Goal: Complete application form

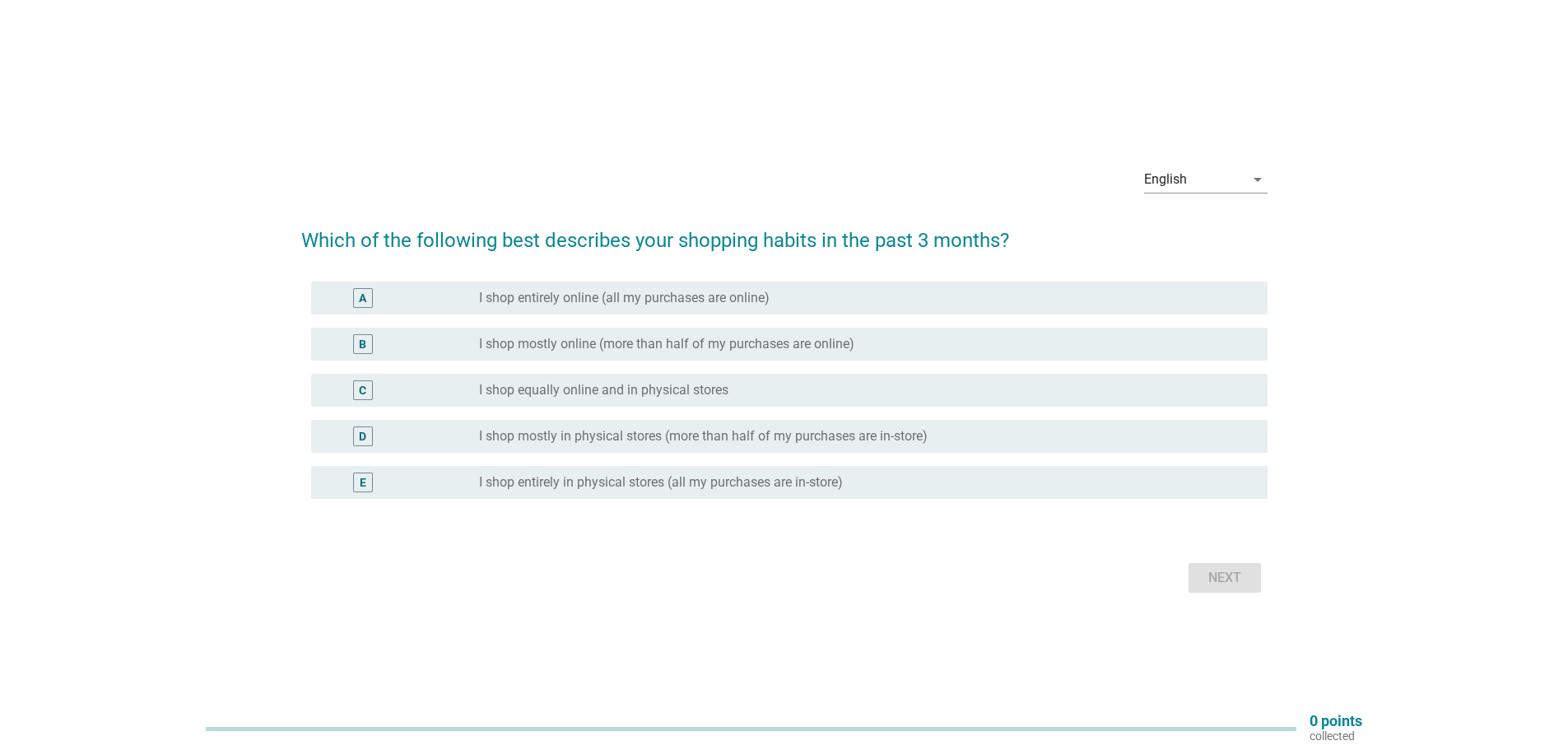
click at [665, 439] on label "I shop mostly in physical stores (more than half of my purchases are in-store)" at bounding box center [703, 437] width 449 height 17
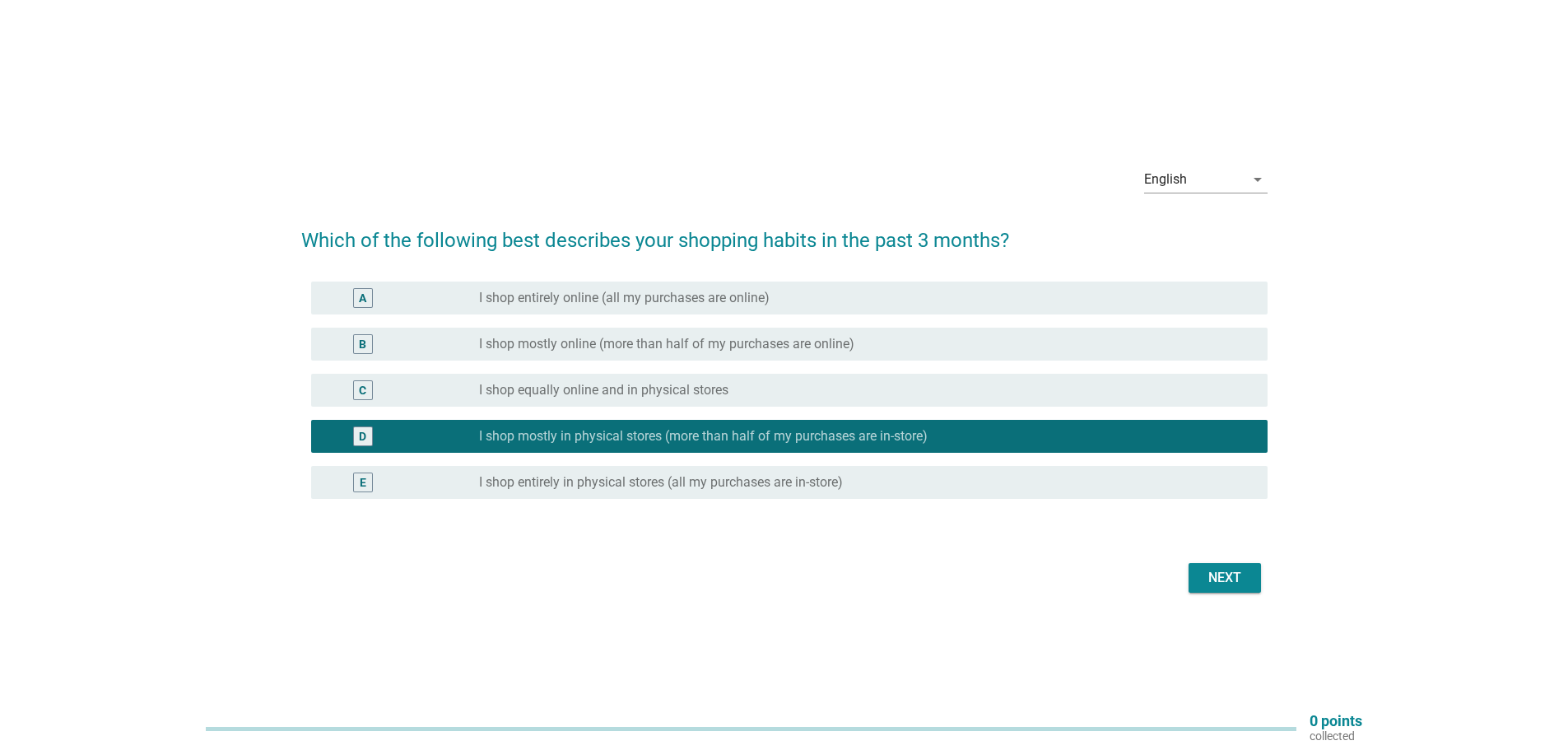
click at [1213, 574] on div "Next" at bounding box center [1225, 578] width 46 height 20
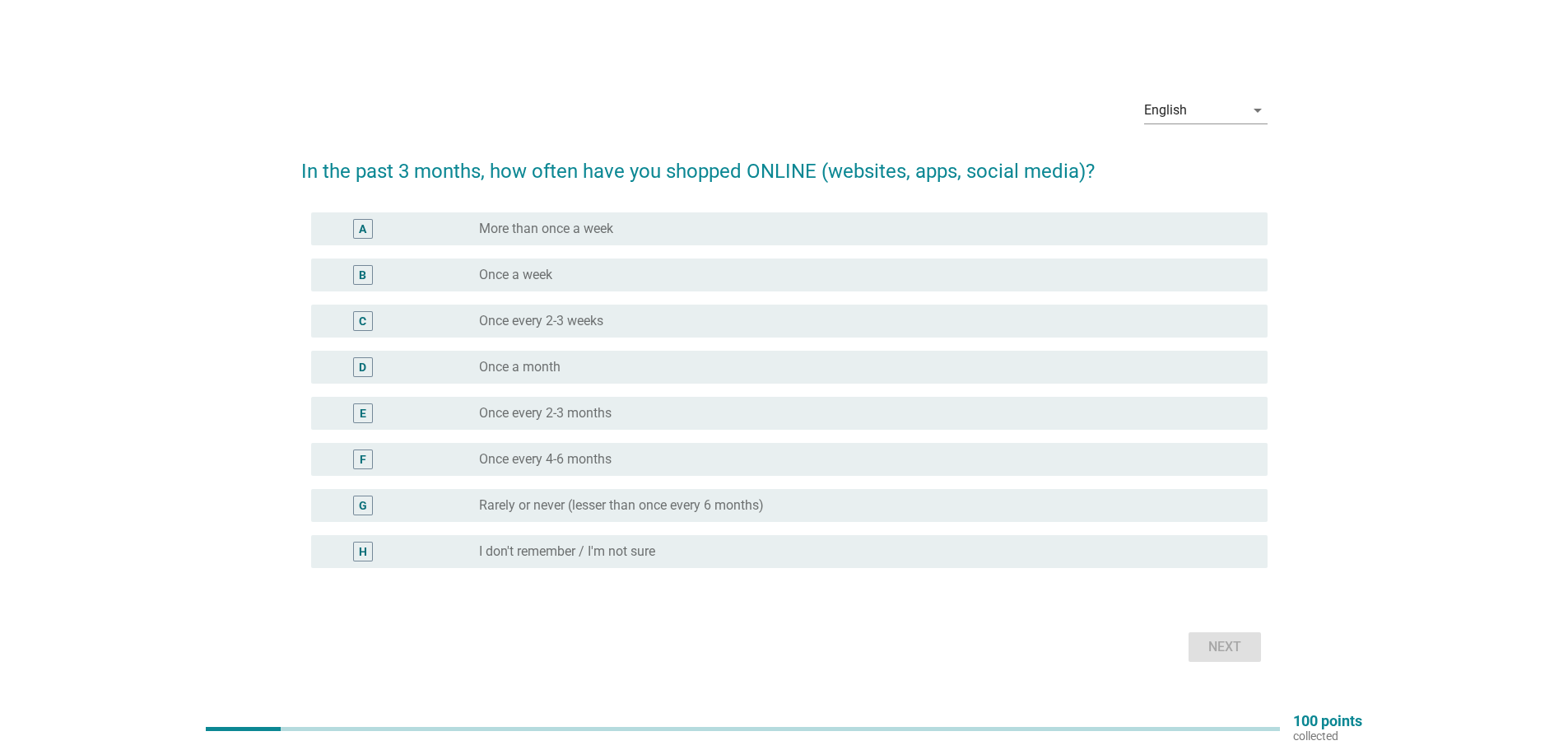
click at [563, 359] on div "radio_button_unchecked Once a month" at bounding box center [860, 368] width 762 height 17
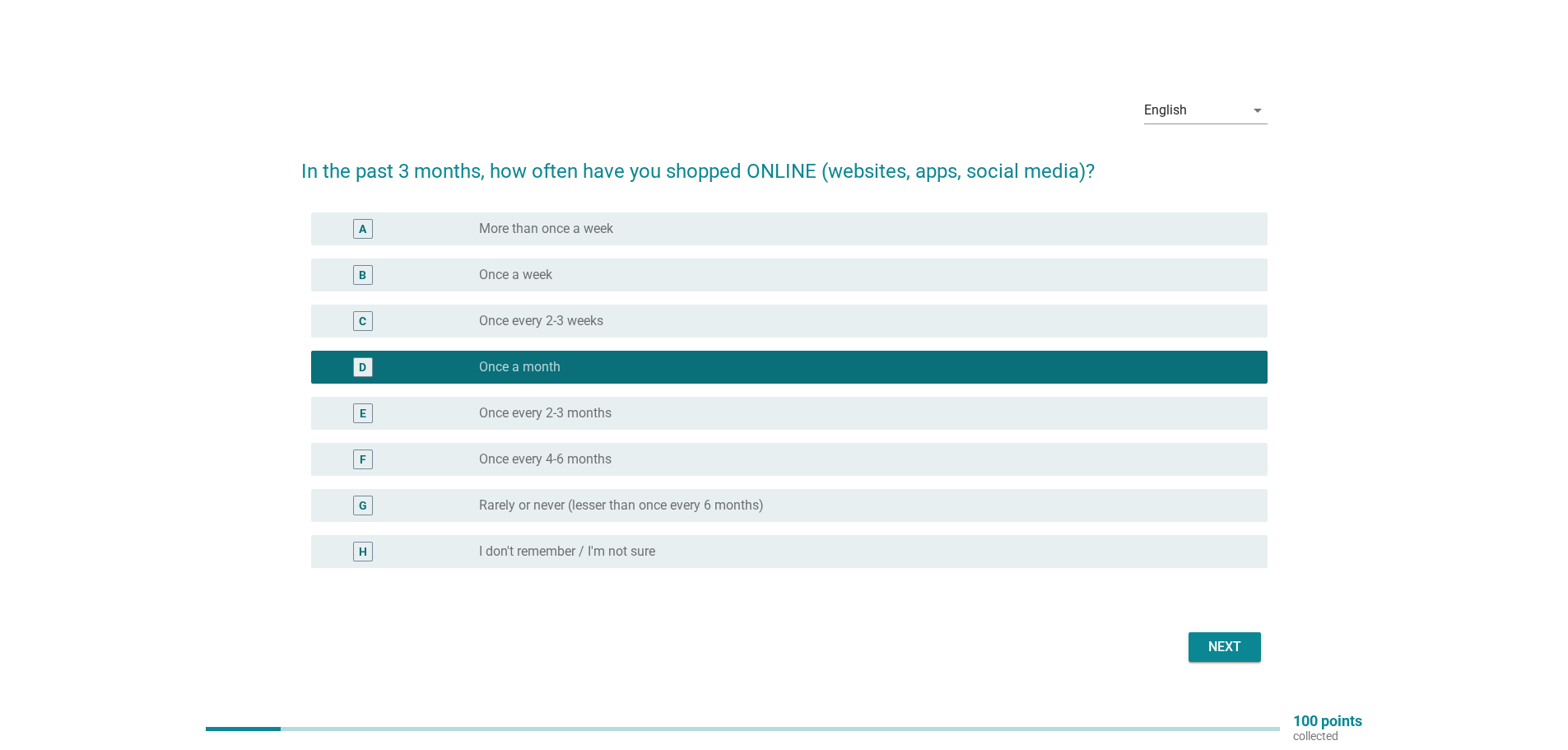
click at [1254, 651] on button "Next" at bounding box center [1225, 647] width 72 height 30
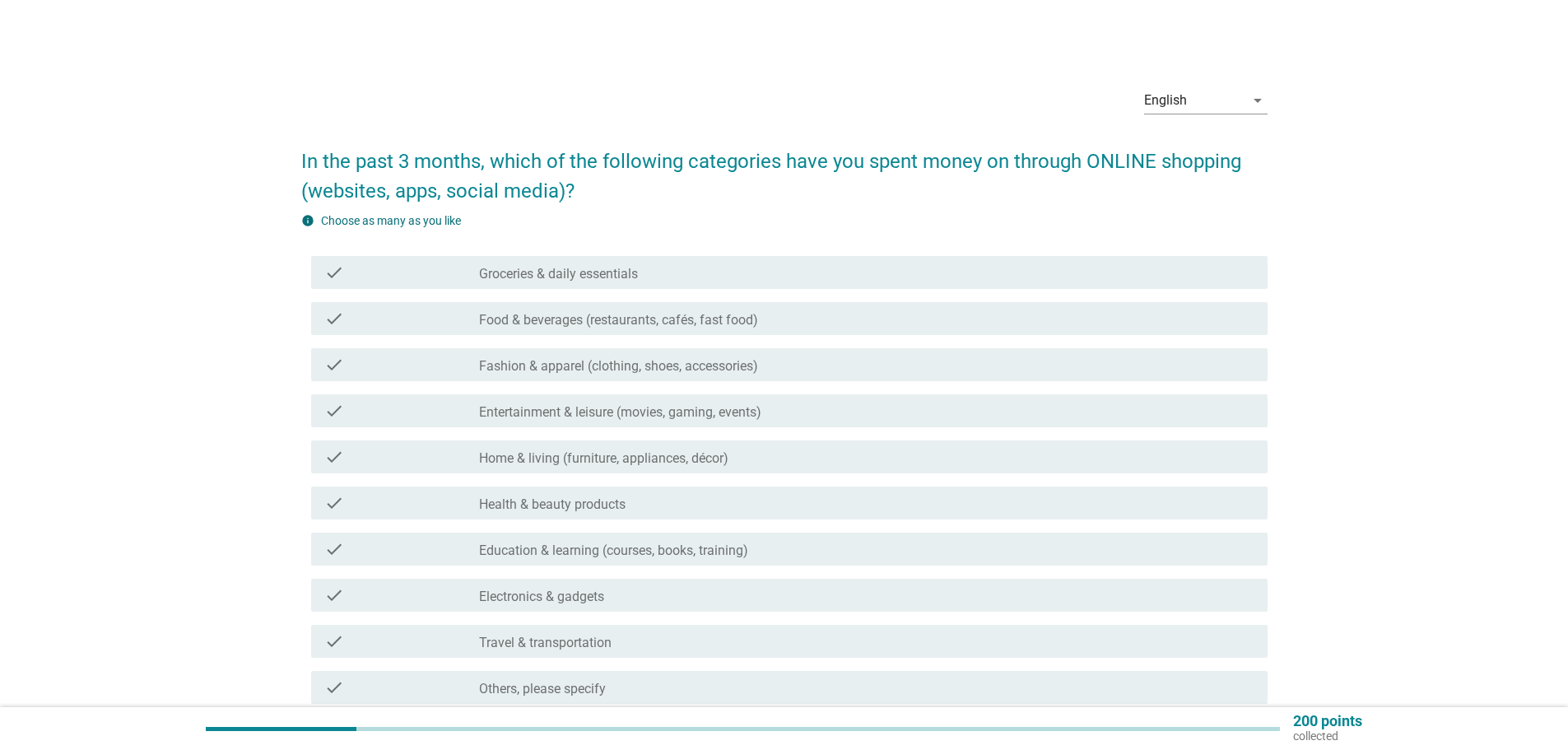
click at [677, 280] on div "check_box_outline_blank Groceries & daily essentials" at bounding box center [866, 272] width 775 height 20
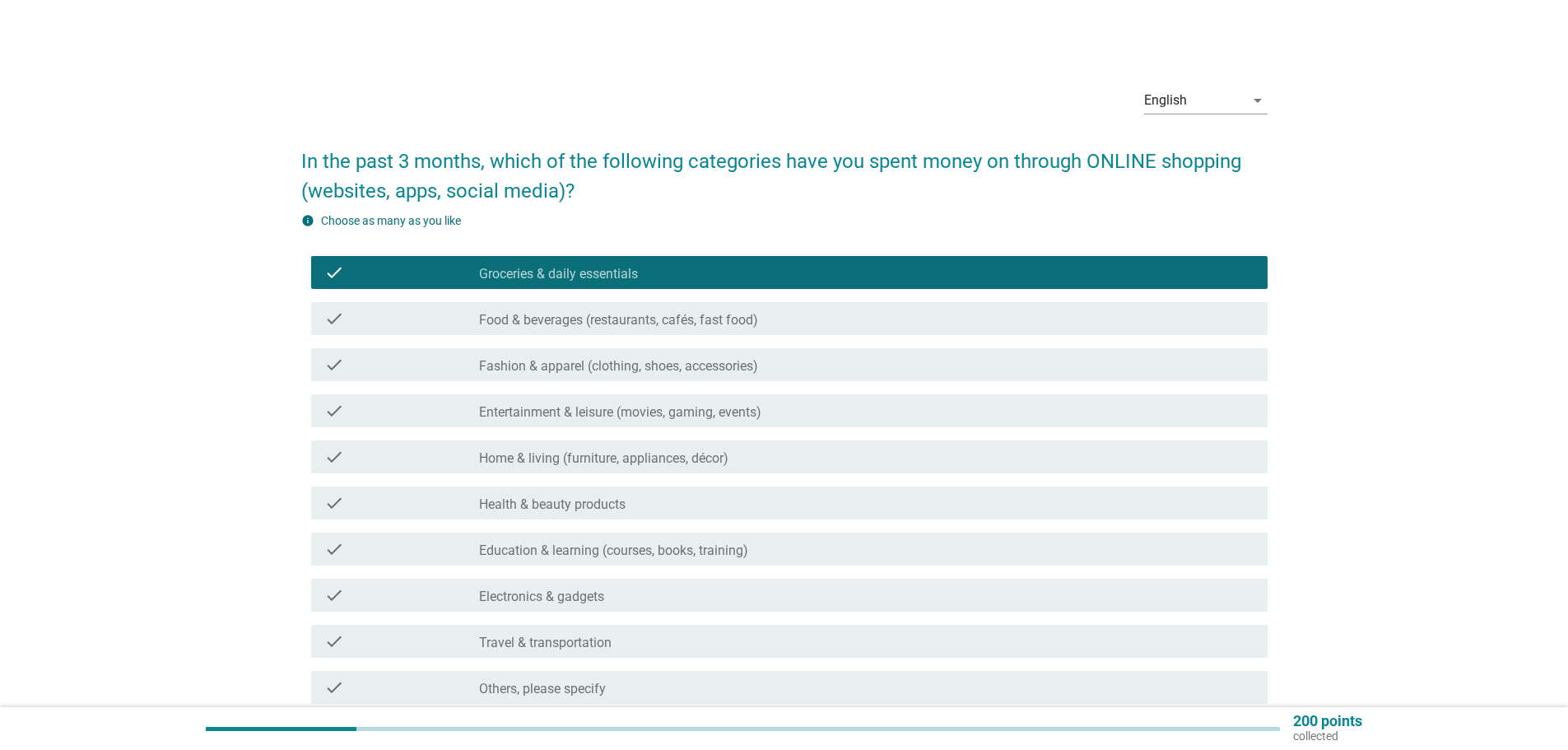
click at [547, 501] on label "Health & beauty products" at bounding box center [552, 505] width 147 height 17
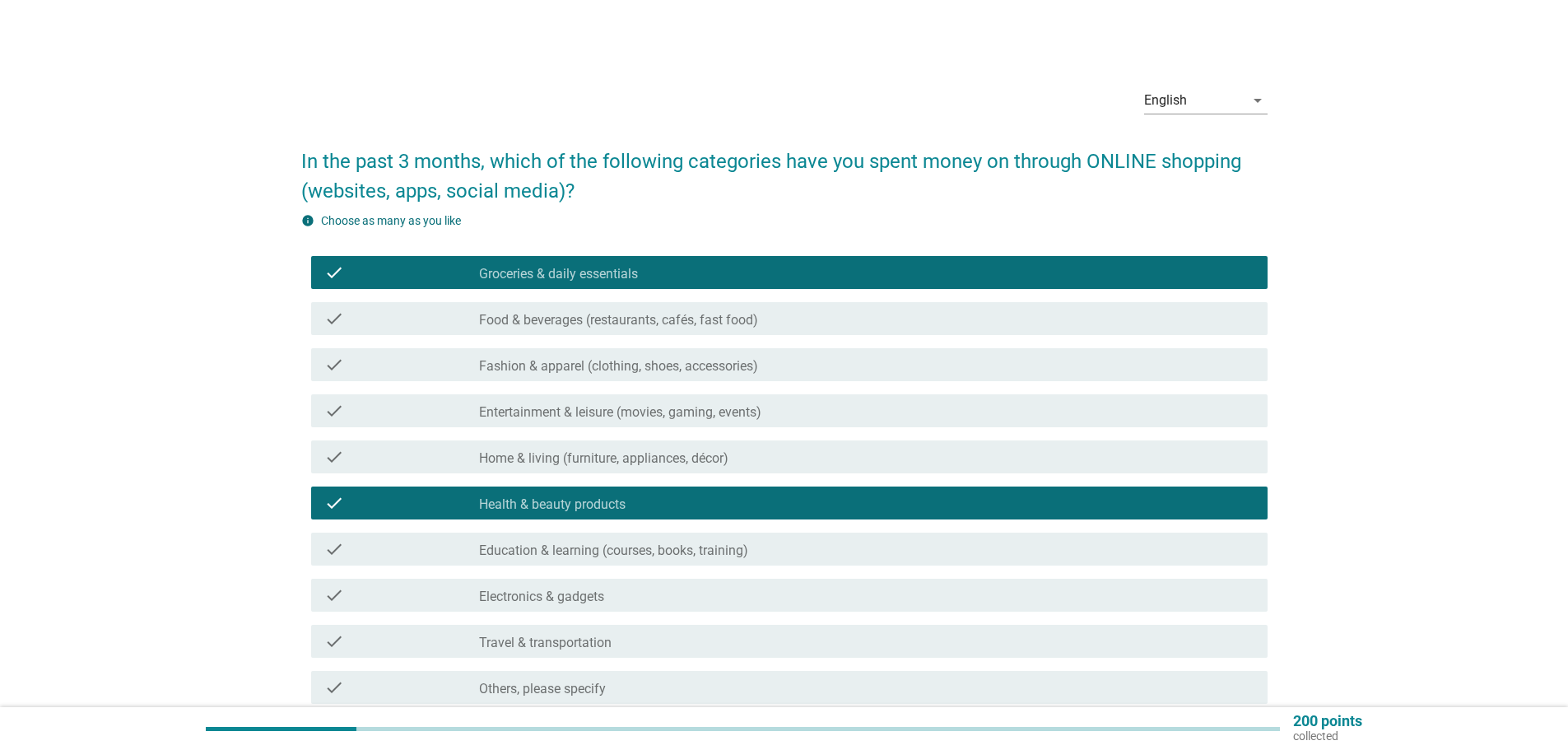
click at [719, 595] on div "check_box_outline_blank Electronics & gadgets" at bounding box center [866, 595] width 775 height 20
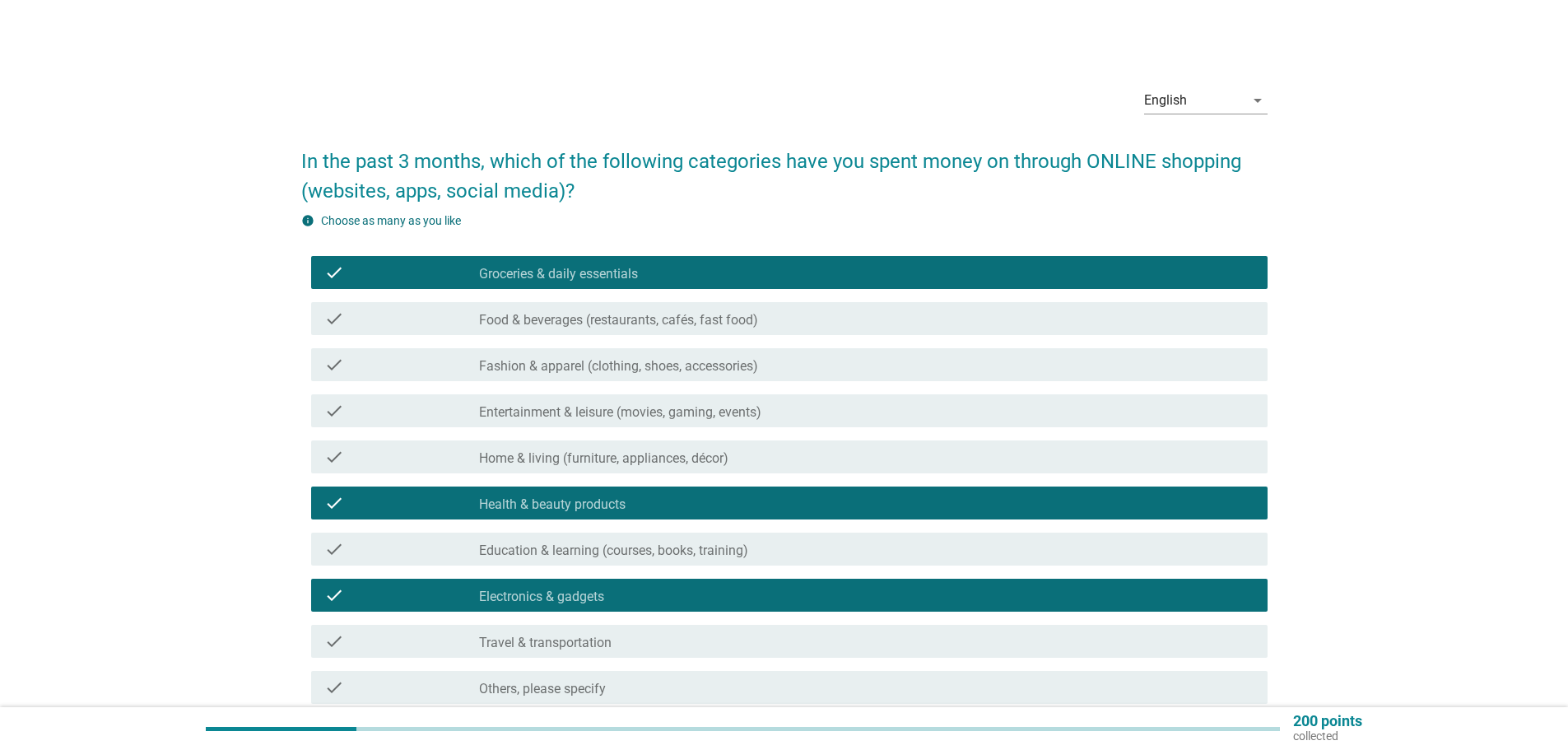
click at [785, 360] on div "check_box_outline_blank Fashion & apparel (clothing, shoes, accessories)" at bounding box center [866, 364] width 775 height 20
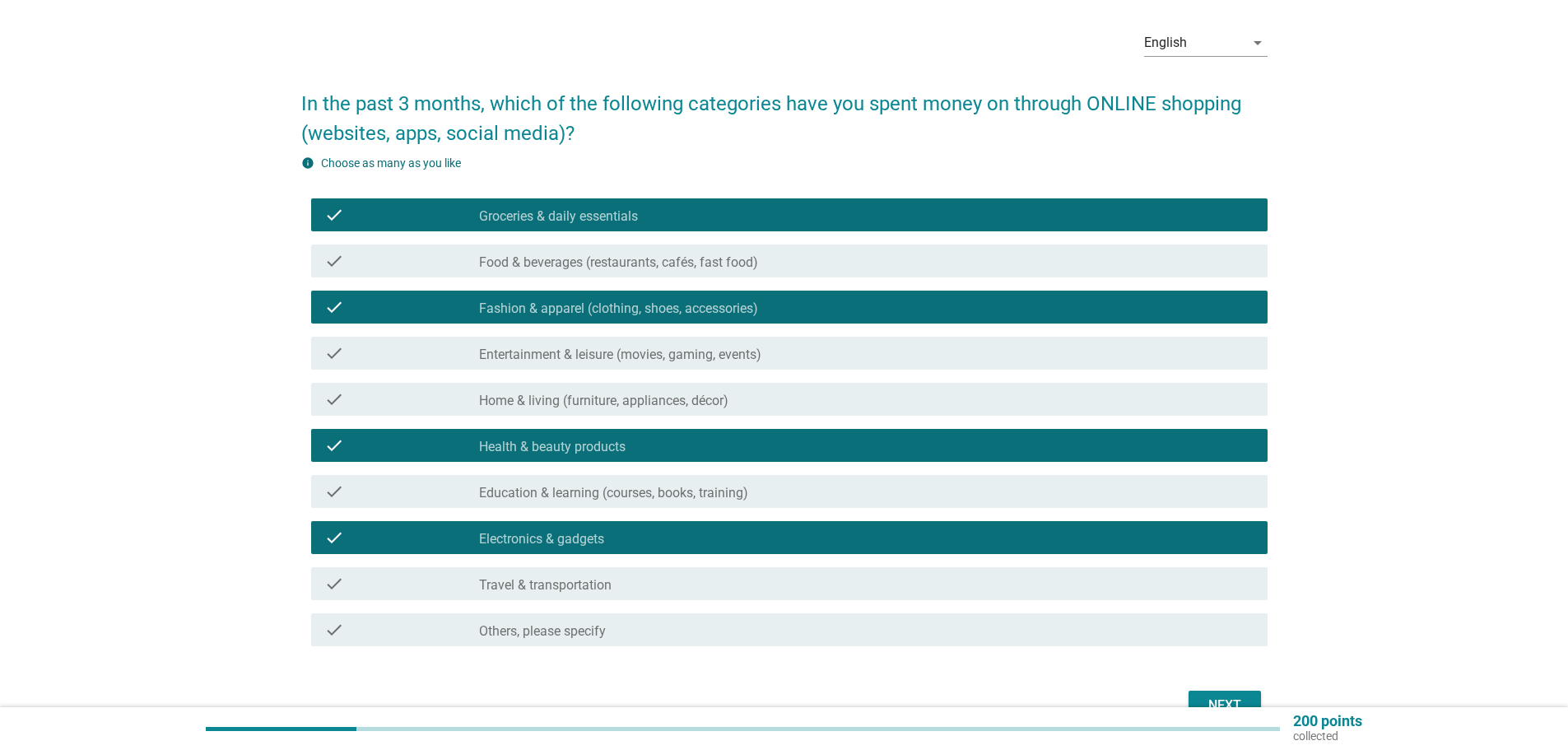
scroll to position [83, 0]
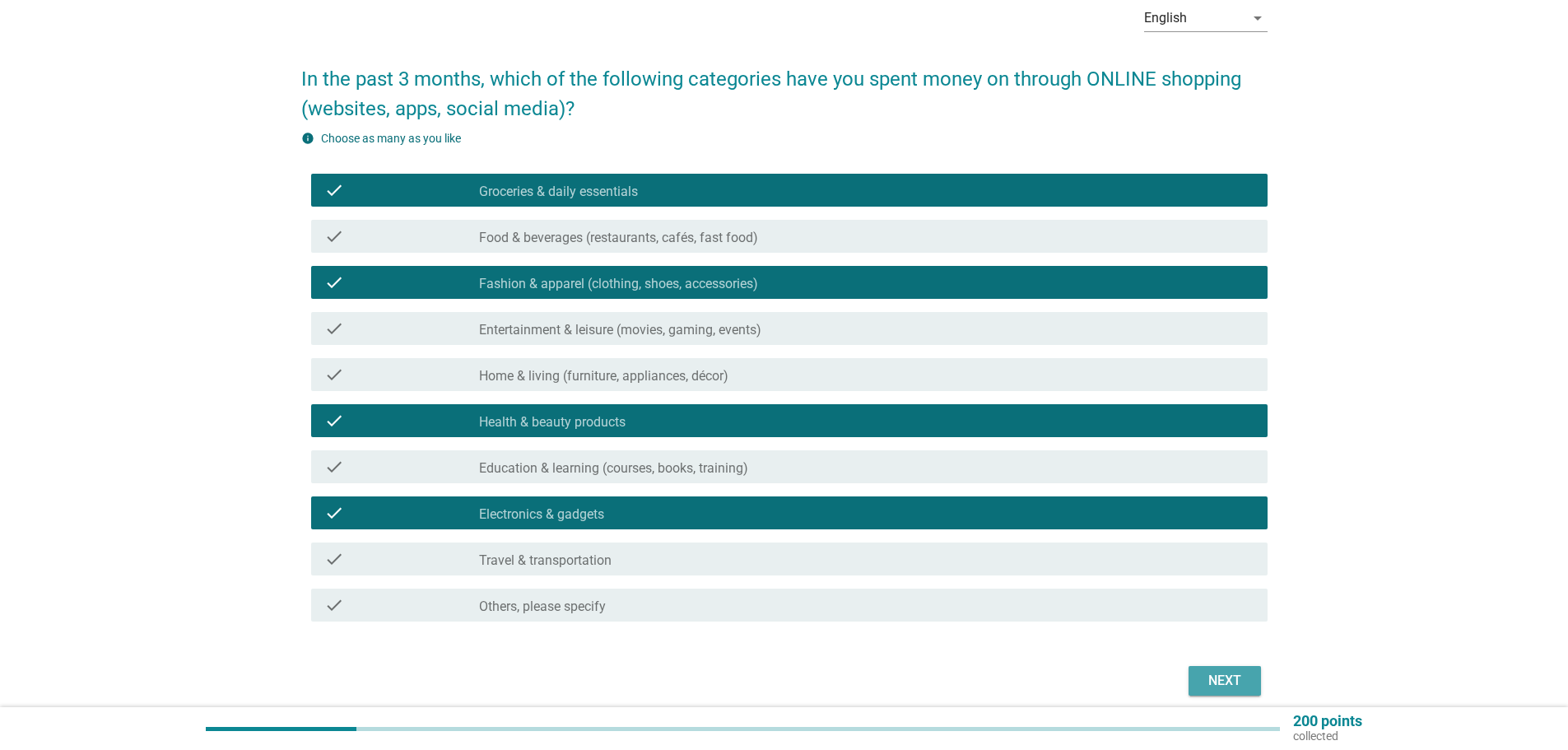
click at [1248, 675] on button "Next" at bounding box center [1225, 681] width 72 height 30
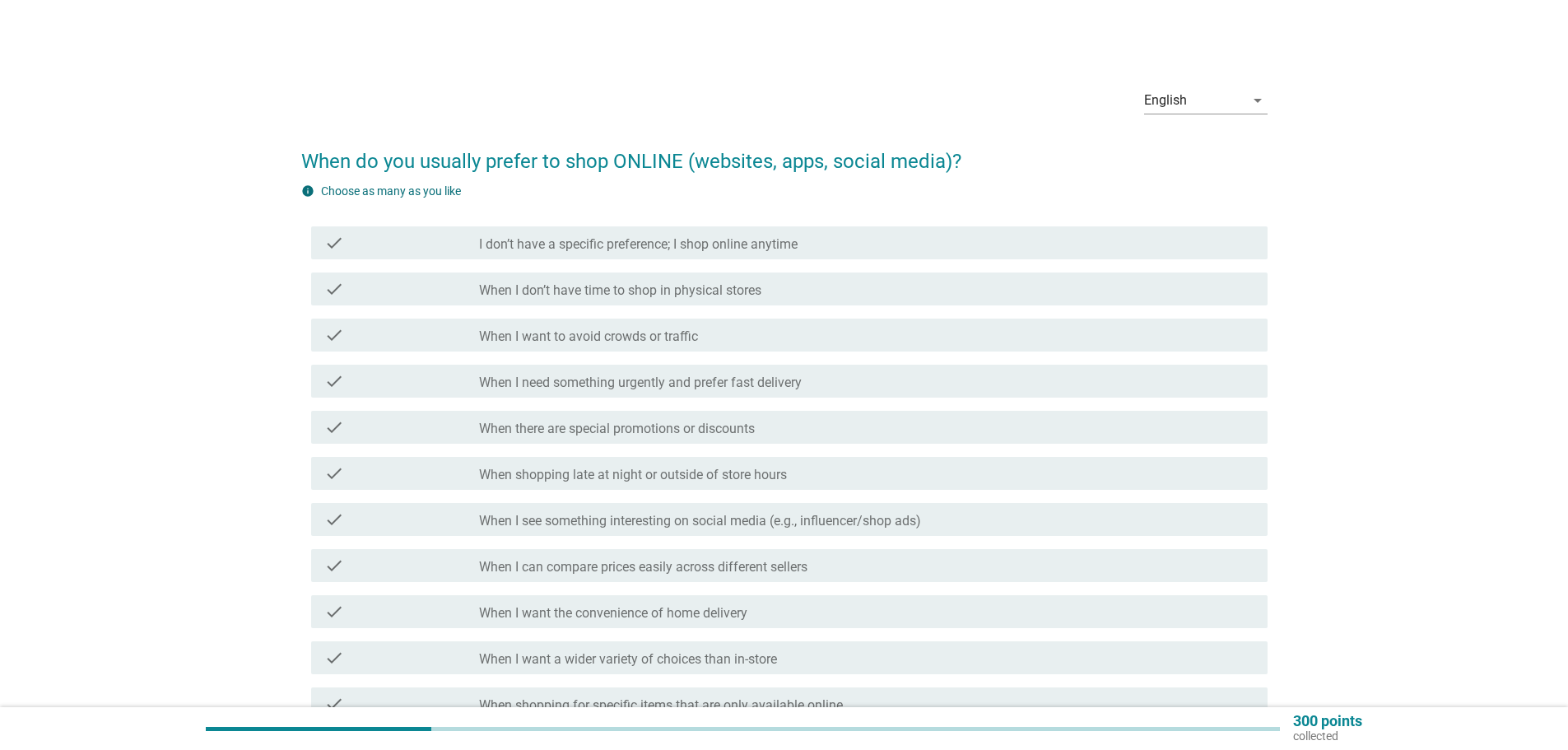
click at [671, 426] on label "When there are special promotions or discounts" at bounding box center [616, 429] width 276 height 17
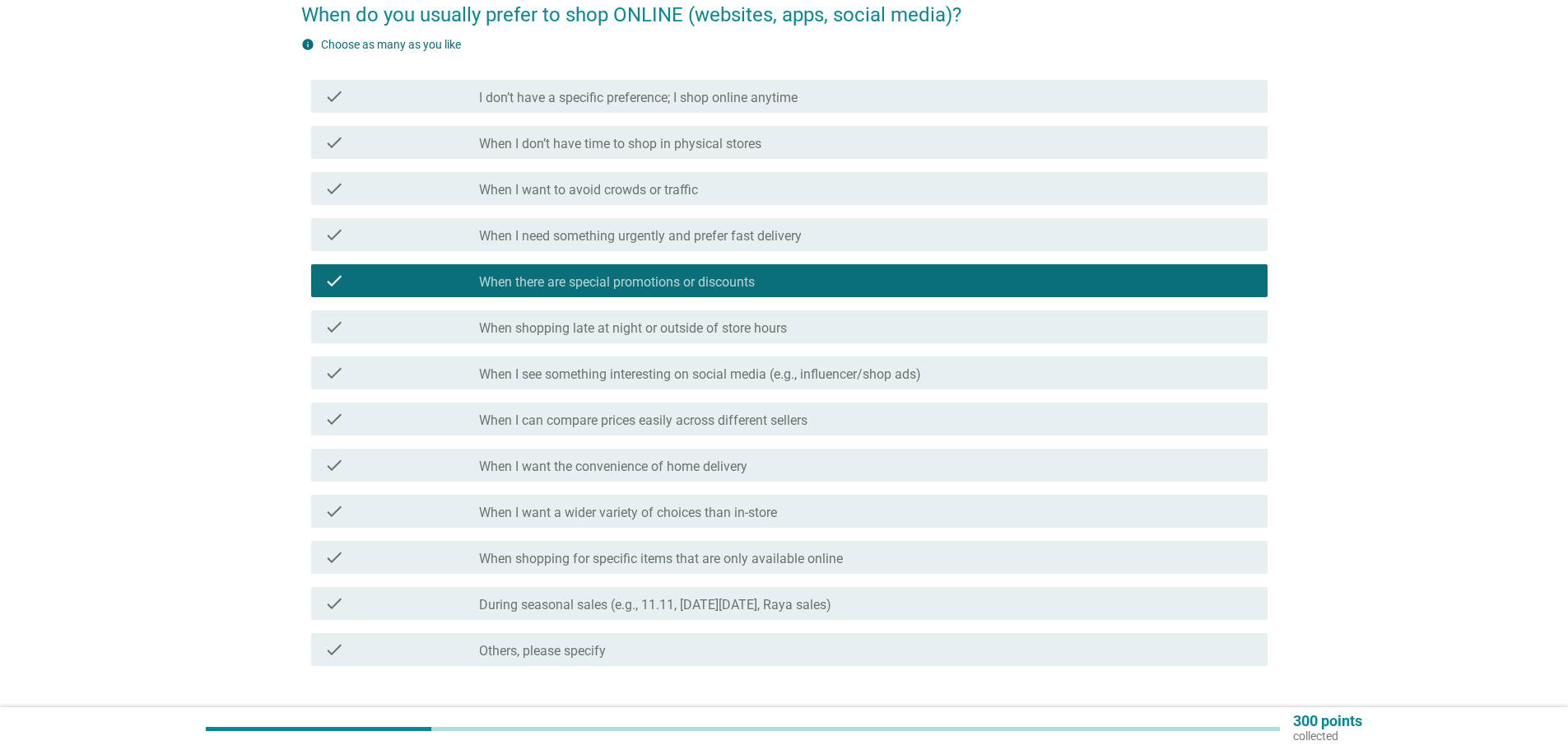
scroll to position [165, 0]
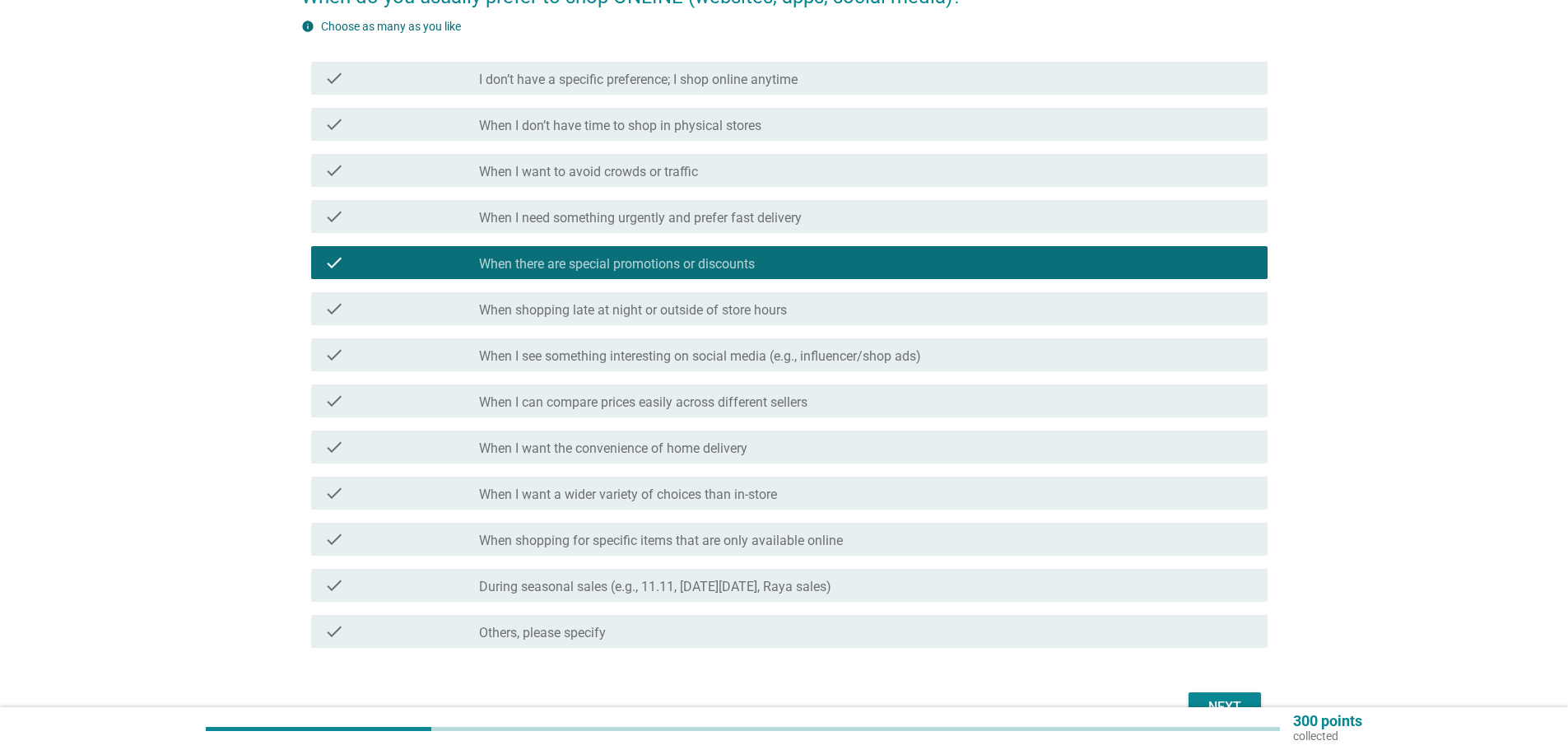
click at [552, 535] on label "When shopping for specific items that are only available online" at bounding box center [660, 541] width 364 height 17
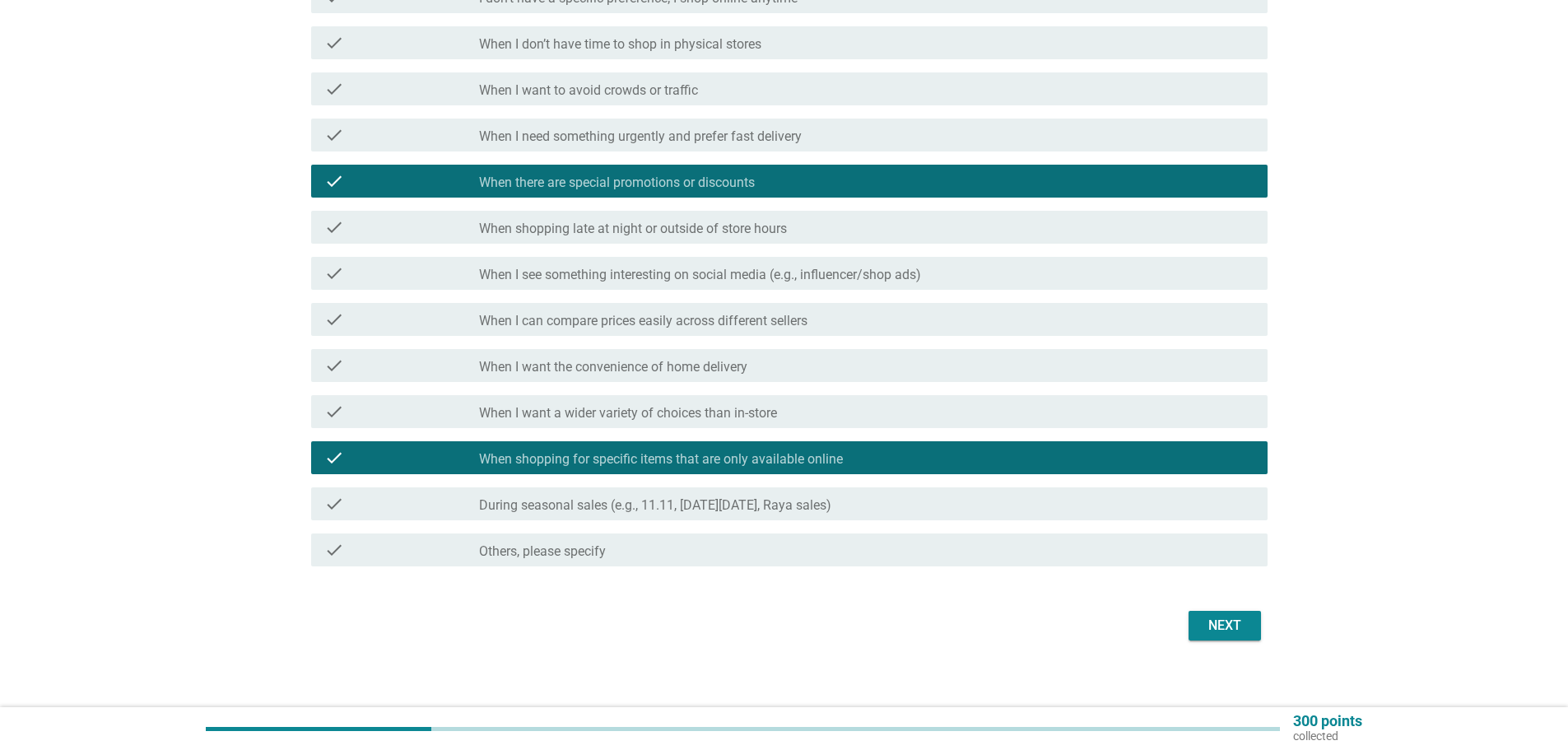
scroll to position [259, 0]
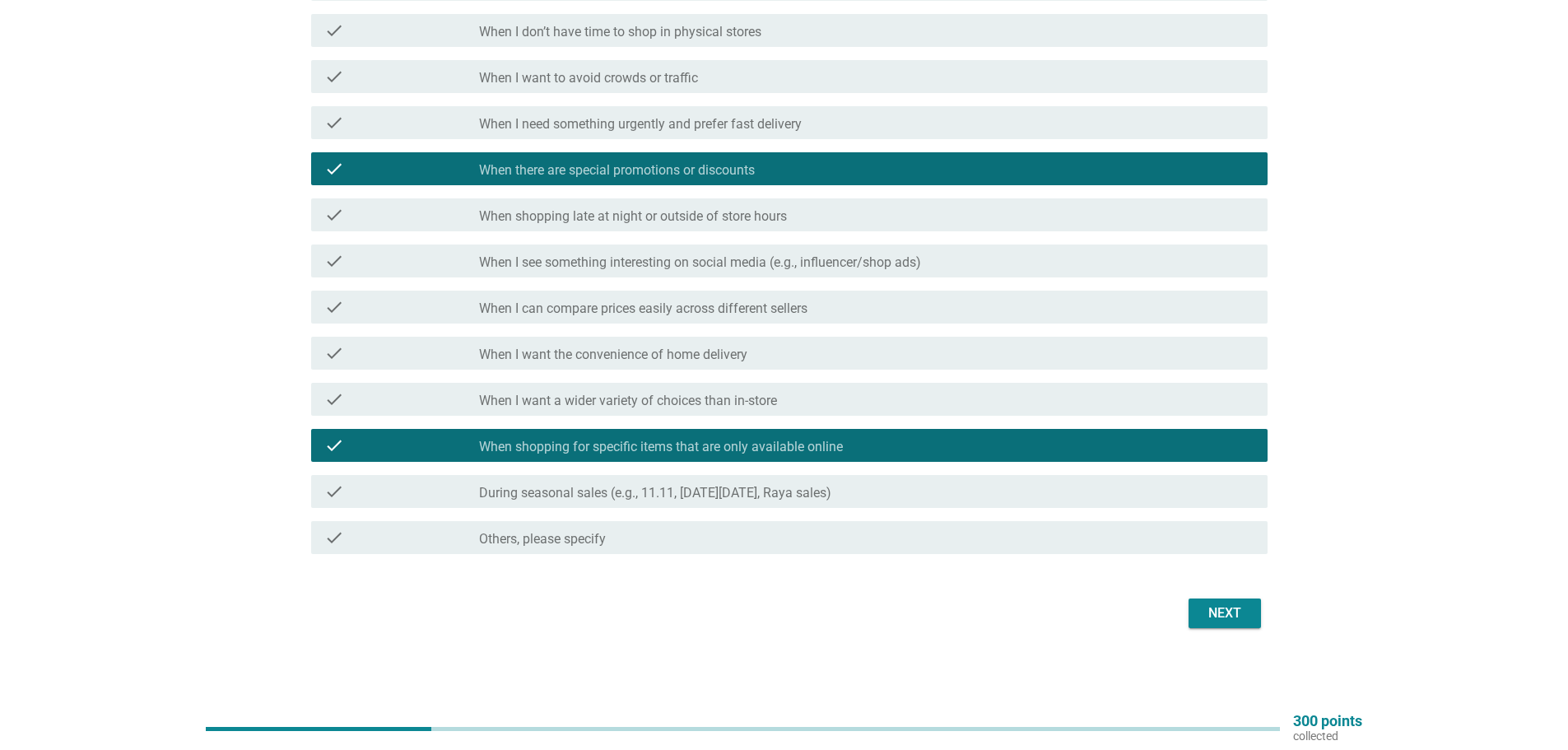
click at [1228, 623] on div "Next" at bounding box center [1225, 613] width 46 height 20
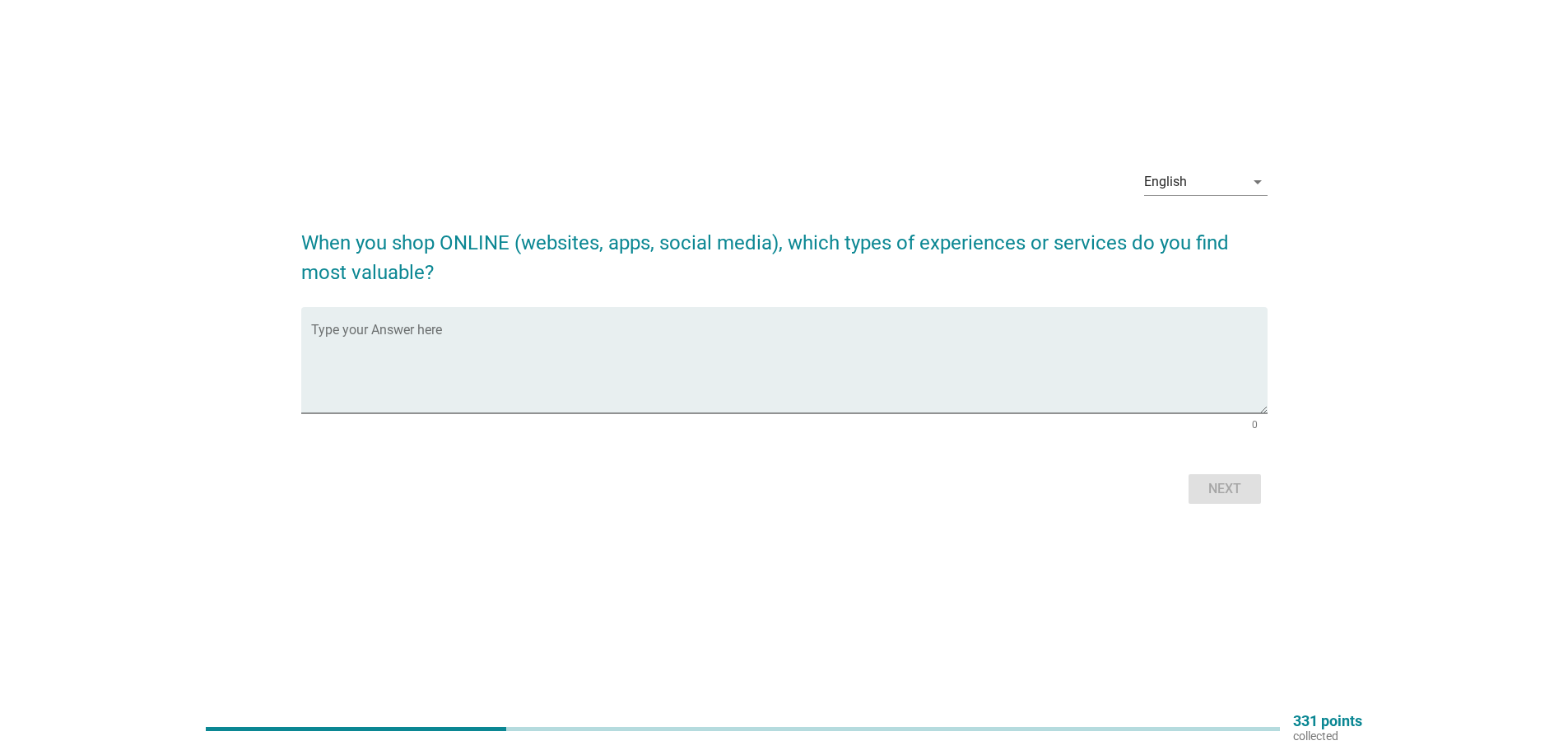
scroll to position [0, 0]
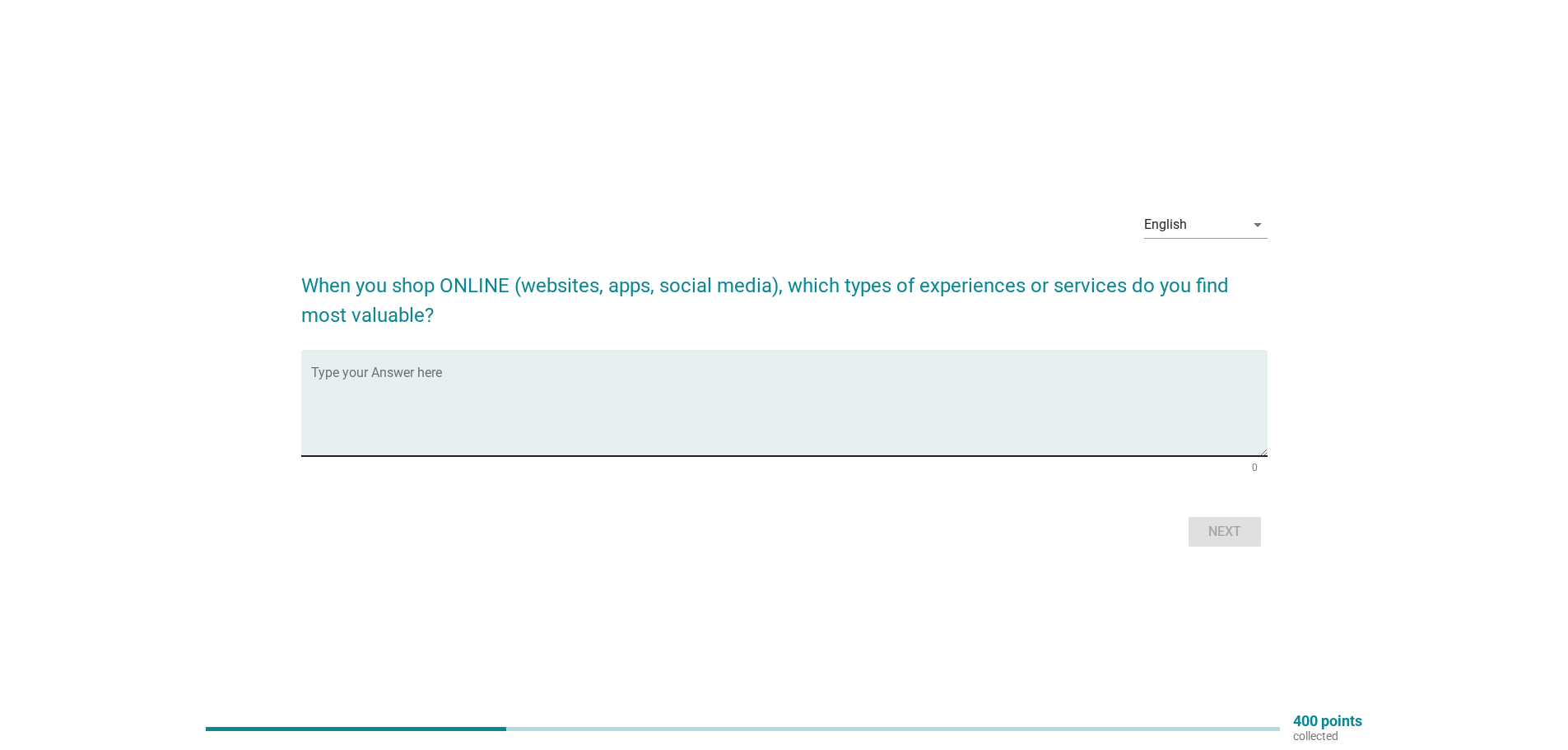
click at [764, 429] on textarea "Type your Answer here" at bounding box center [789, 413] width 957 height 87
type textarea "shopee"
click at [1225, 529] on div "Next" at bounding box center [1225, 532] width 46 height 20
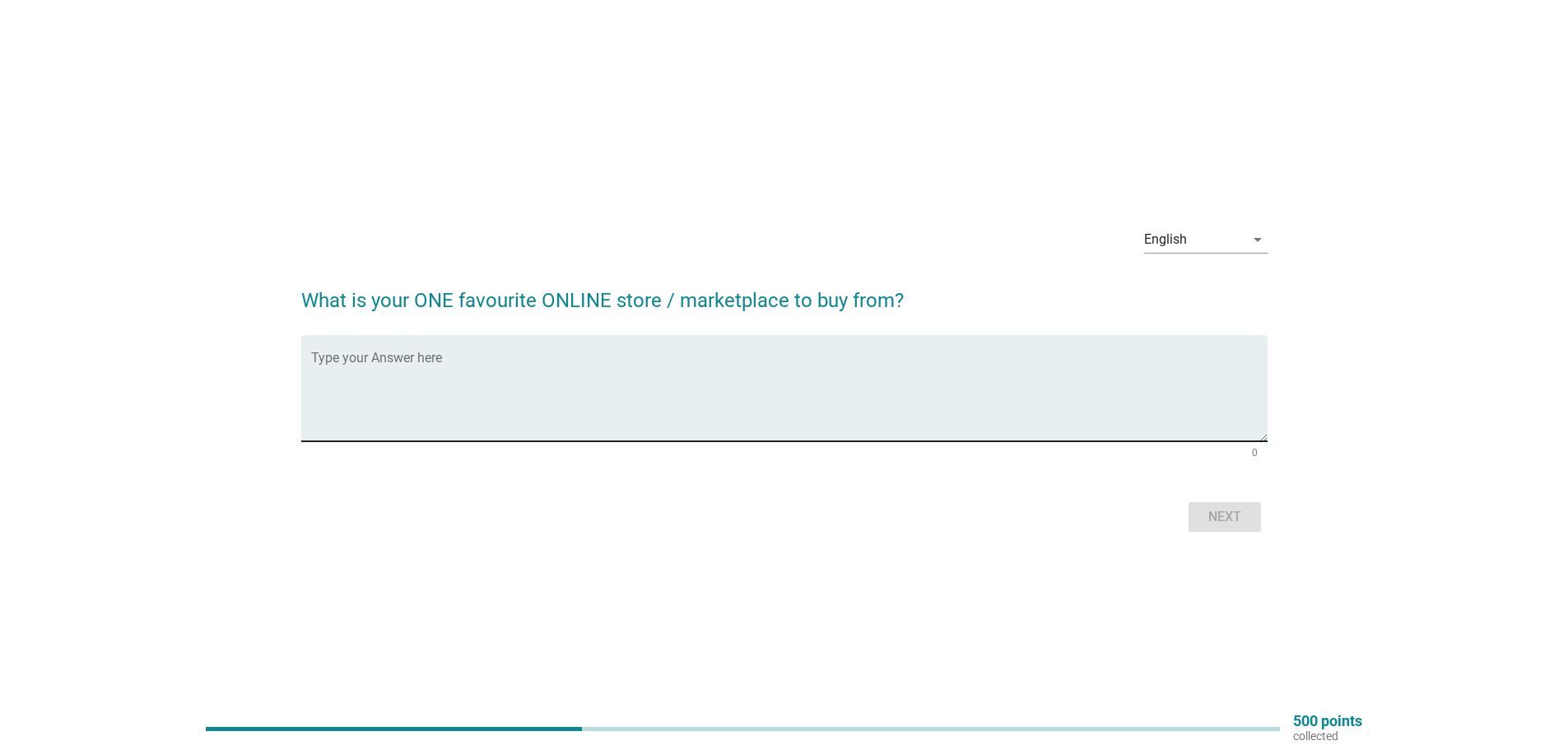
click at [570, 425] on textarea "Type your Answer here" at bounding box center [789, 398] width 957 height 87
type textarea "shopee"
click at [1220, 521] on div "Next" at bounding box center [1225, 517] width 46 height 20
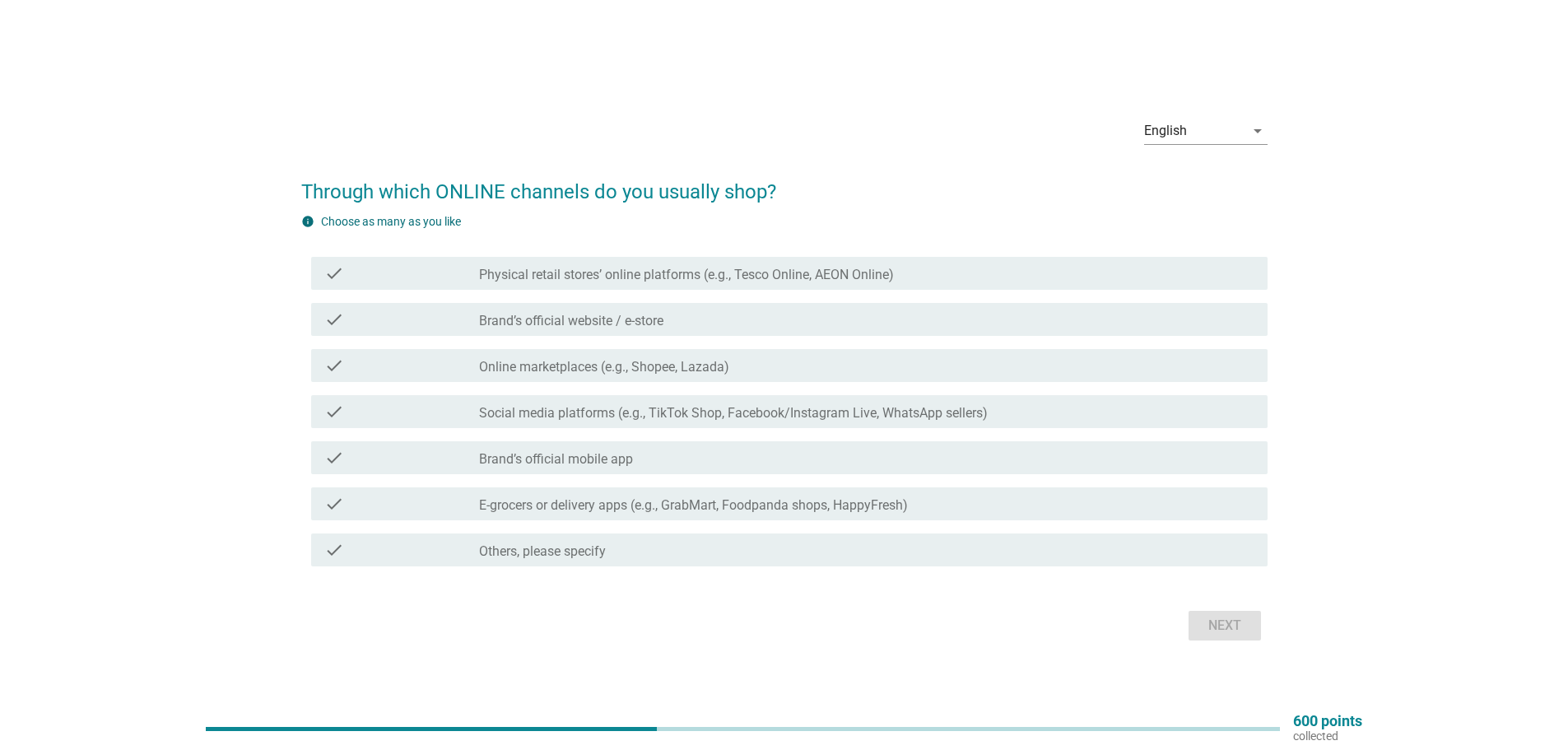
click at [689, 362] on label "Online marketplaces (e.g., Shopee, Lazada)" at bounding box center [604, 368] width 250 height 17
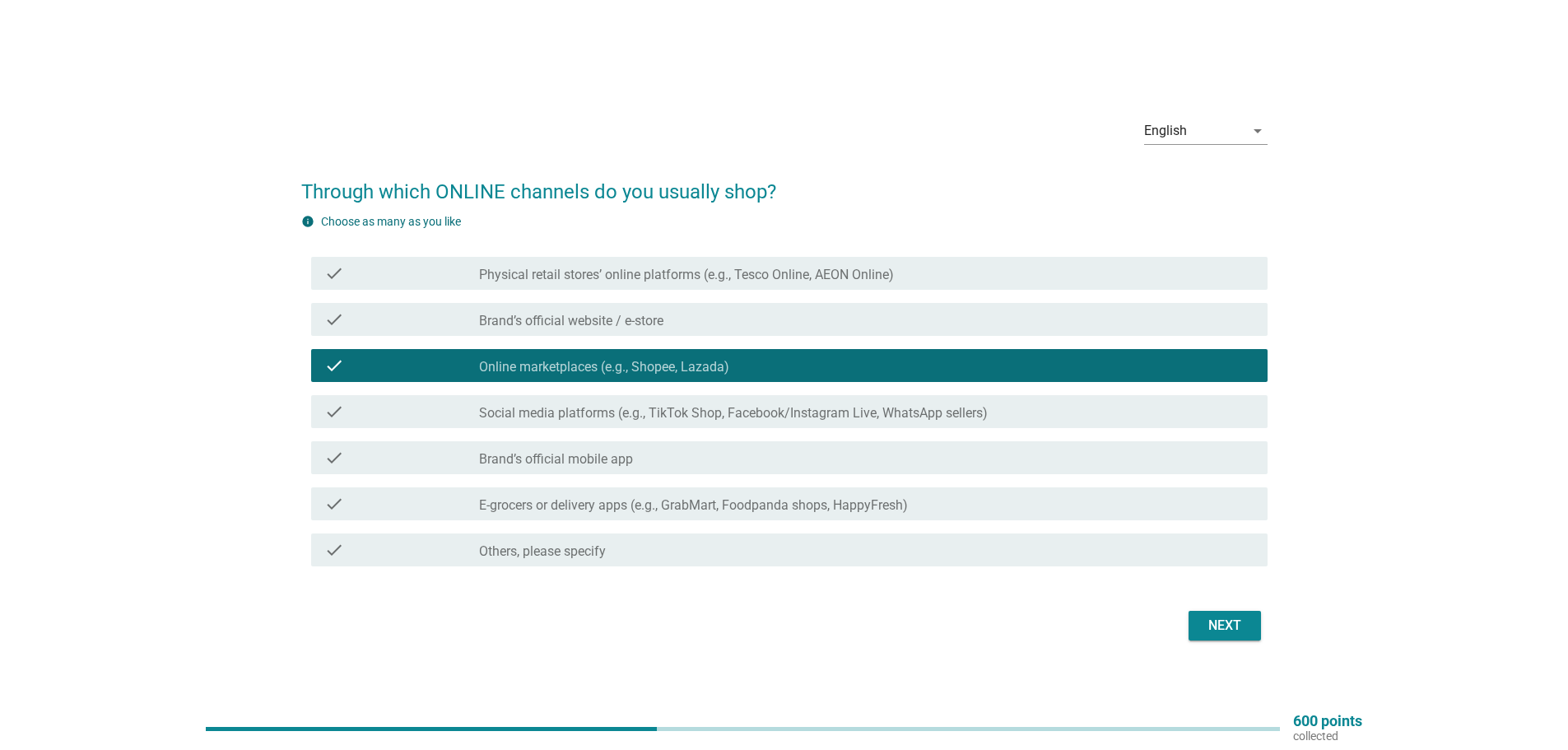
click at [1249, 629] on button "Next" at bounding box center [1225, 626] width 72 height 30
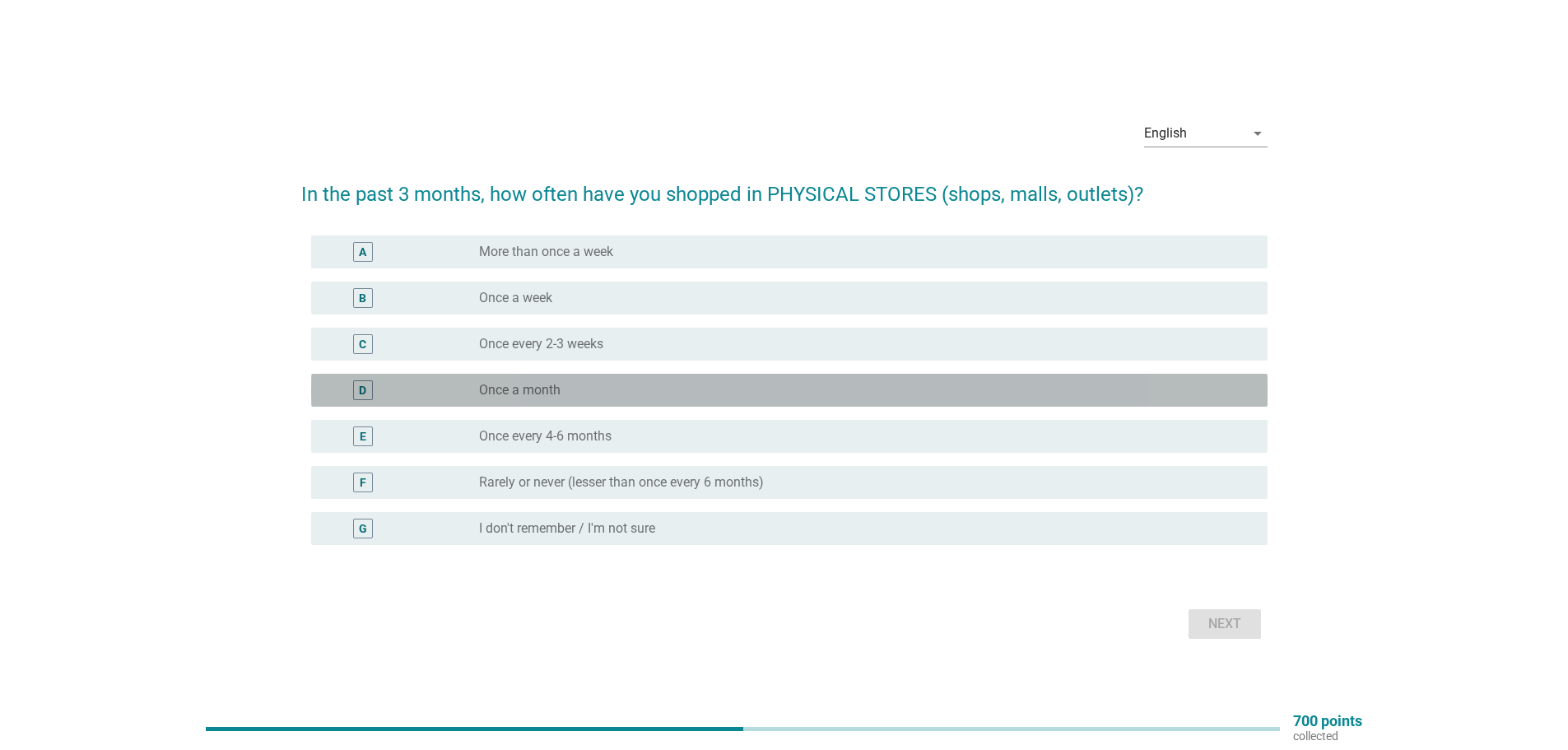
click at [560, 386] on label "Once a month" at bounding box center [519, 391] width 82 height 17
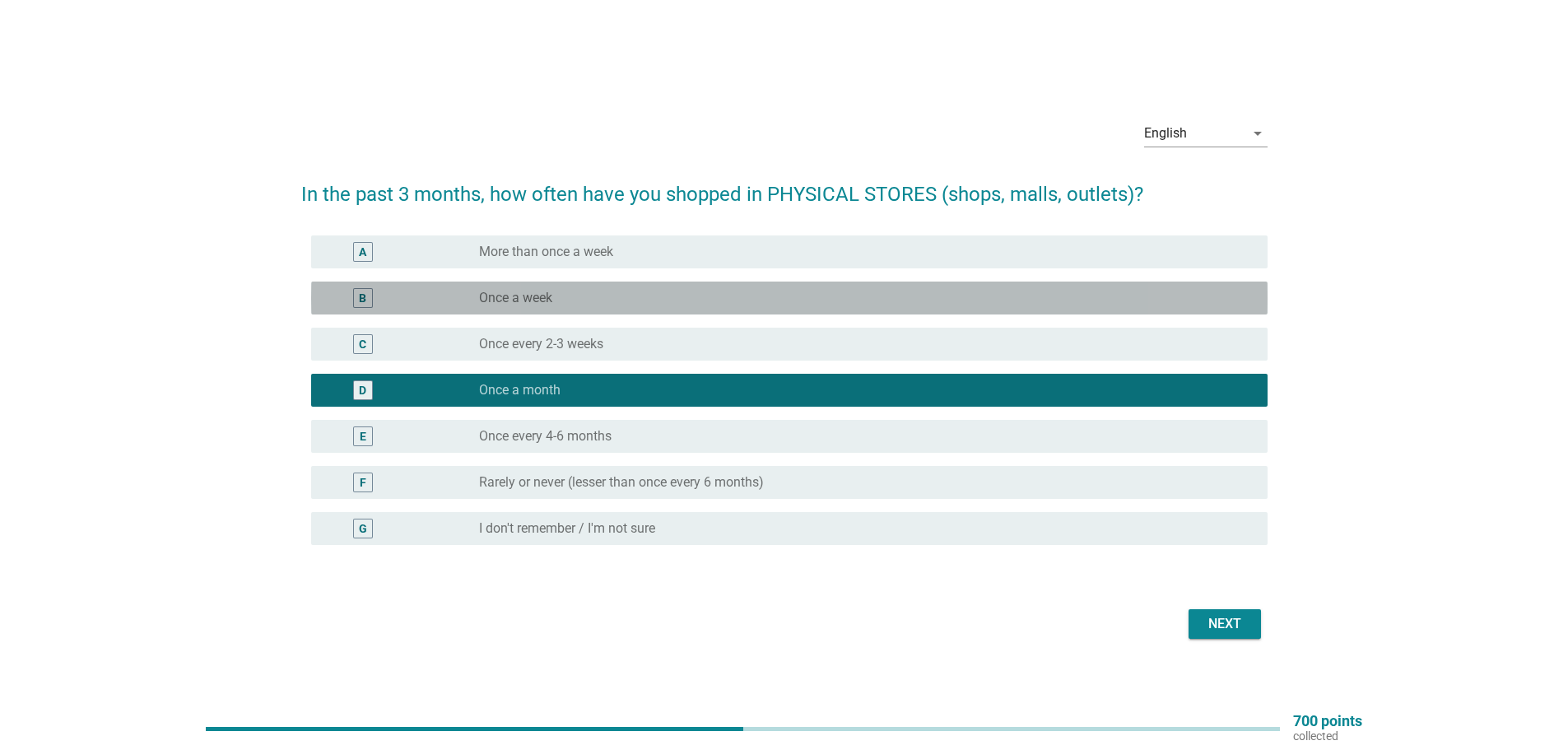
click at [624, 298] on div "radio_button_unchecked Once a week" at bounding box center [860, 298] width 762 height 17
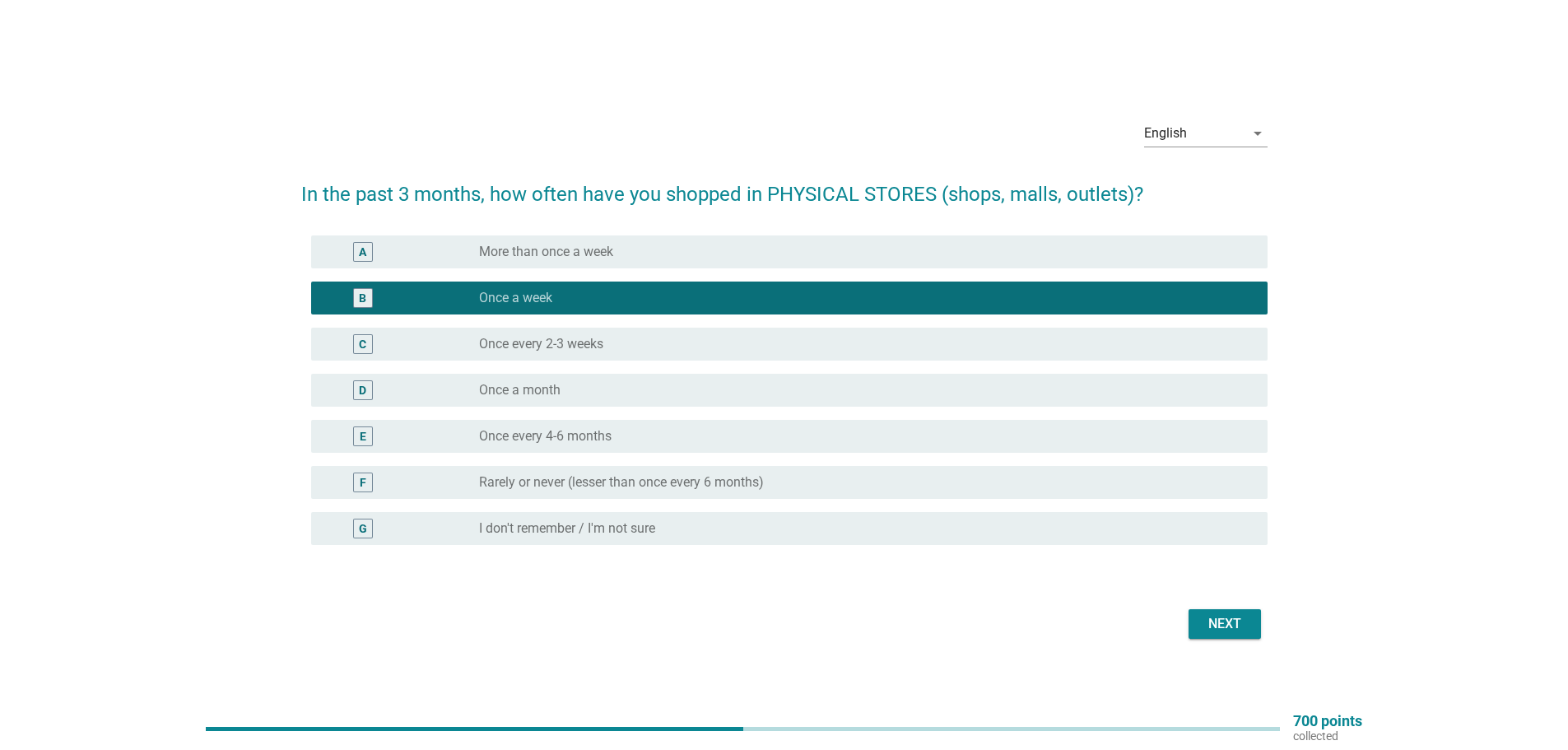
click at [679, 255] on div "radio_button_unchecked More than once a week" at bounding box center [860, 252] width 762 height 17
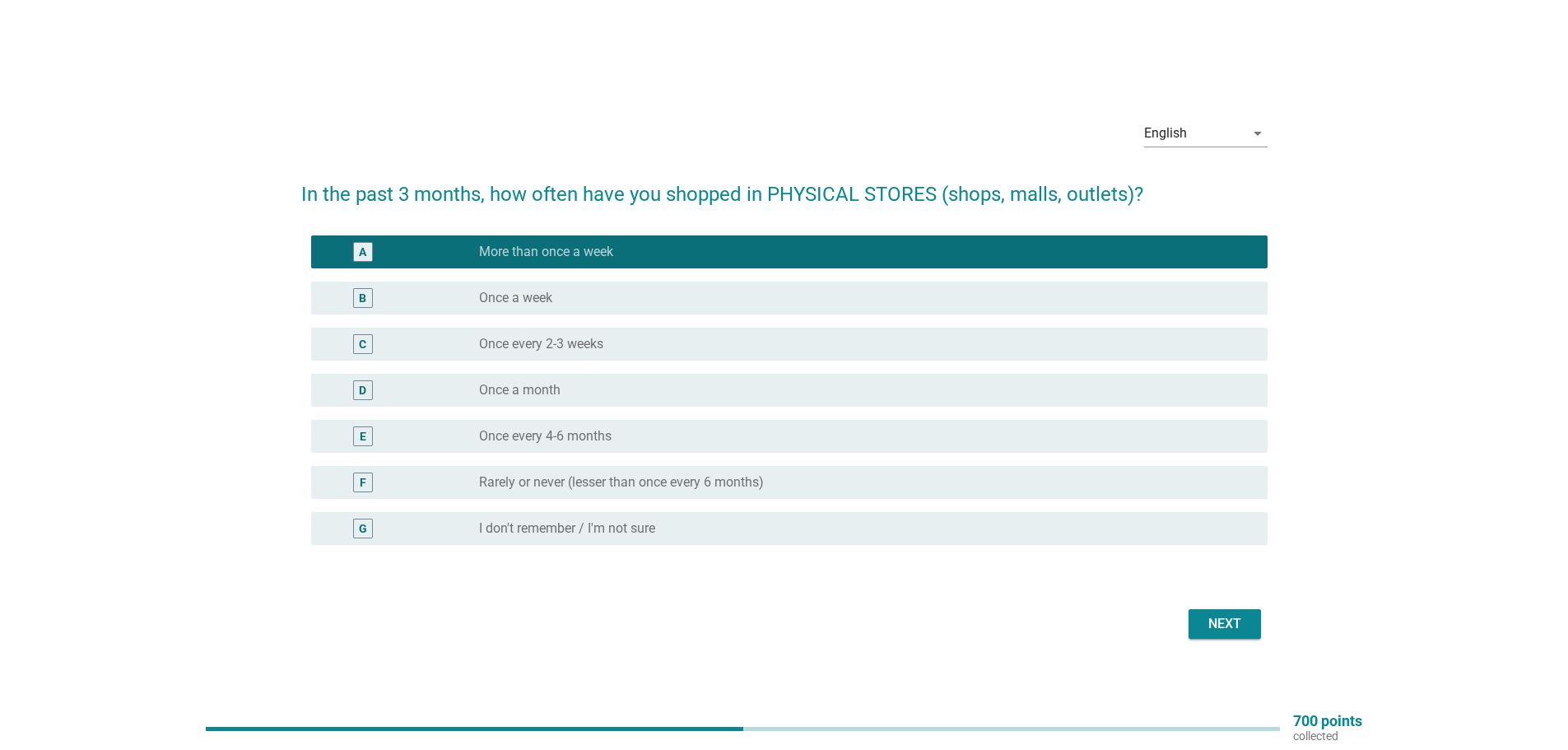
click at [1234, 619] on div "Next" at bounding box center [1225, 624] width 46 height 20
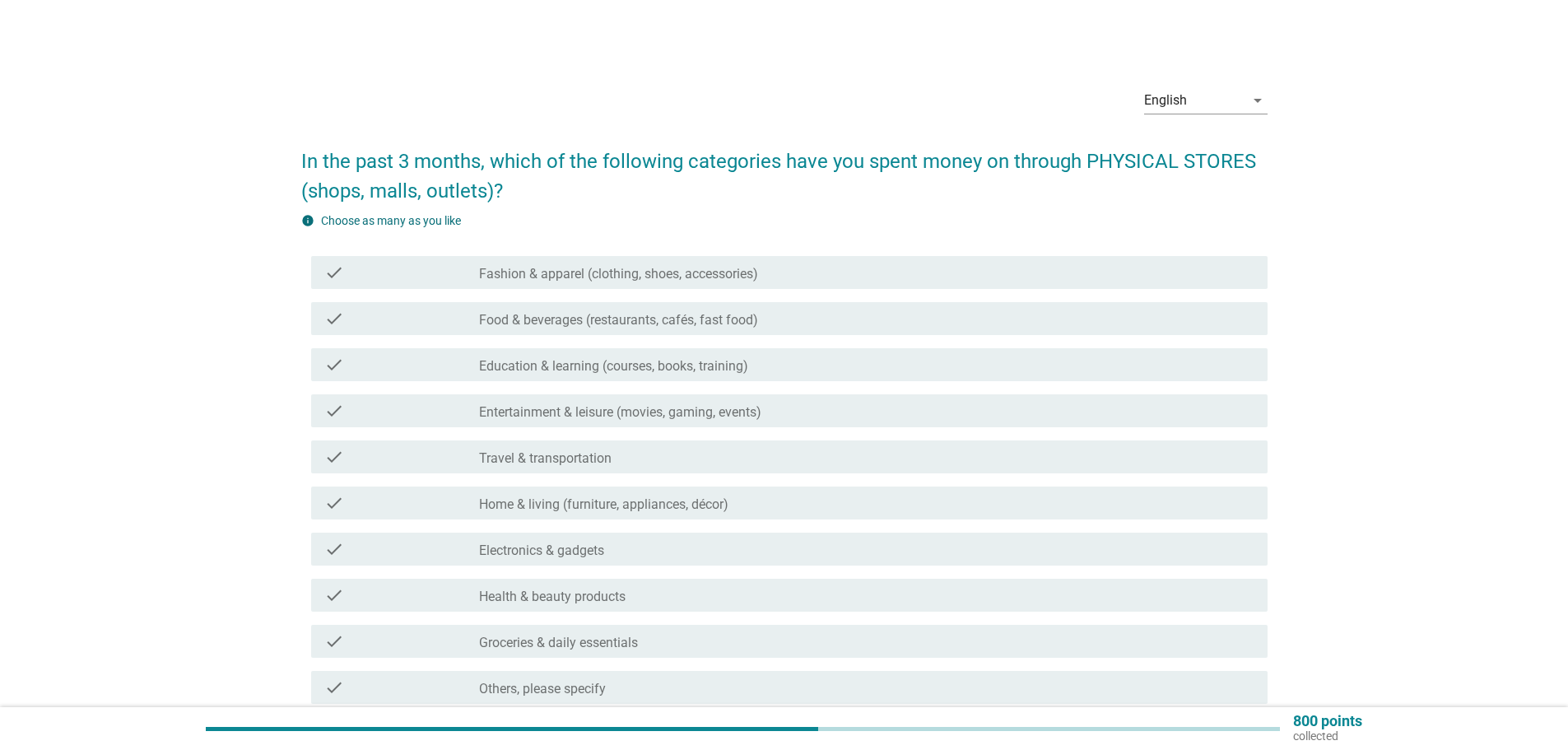
click at [704, 320] on label "Food & beverages (restaurants, cafés, fast food)" at bounding box center [618, 321] width 279 height 17
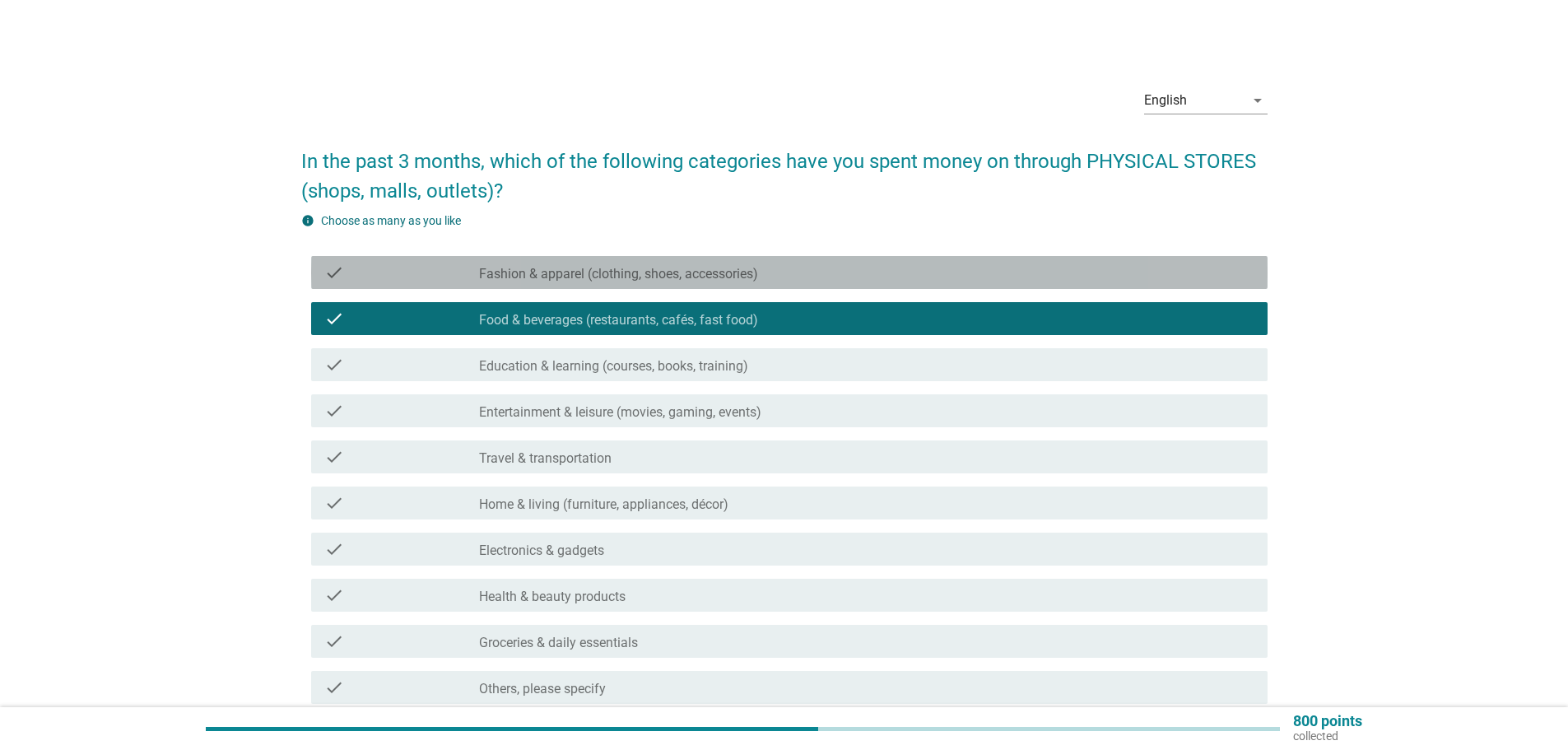
click at [787, 267] on div "check_box_outline_blank Fashion & apparel (clothing, shoes, accessories)" at bounding box center [866, 272] width 775 height 20
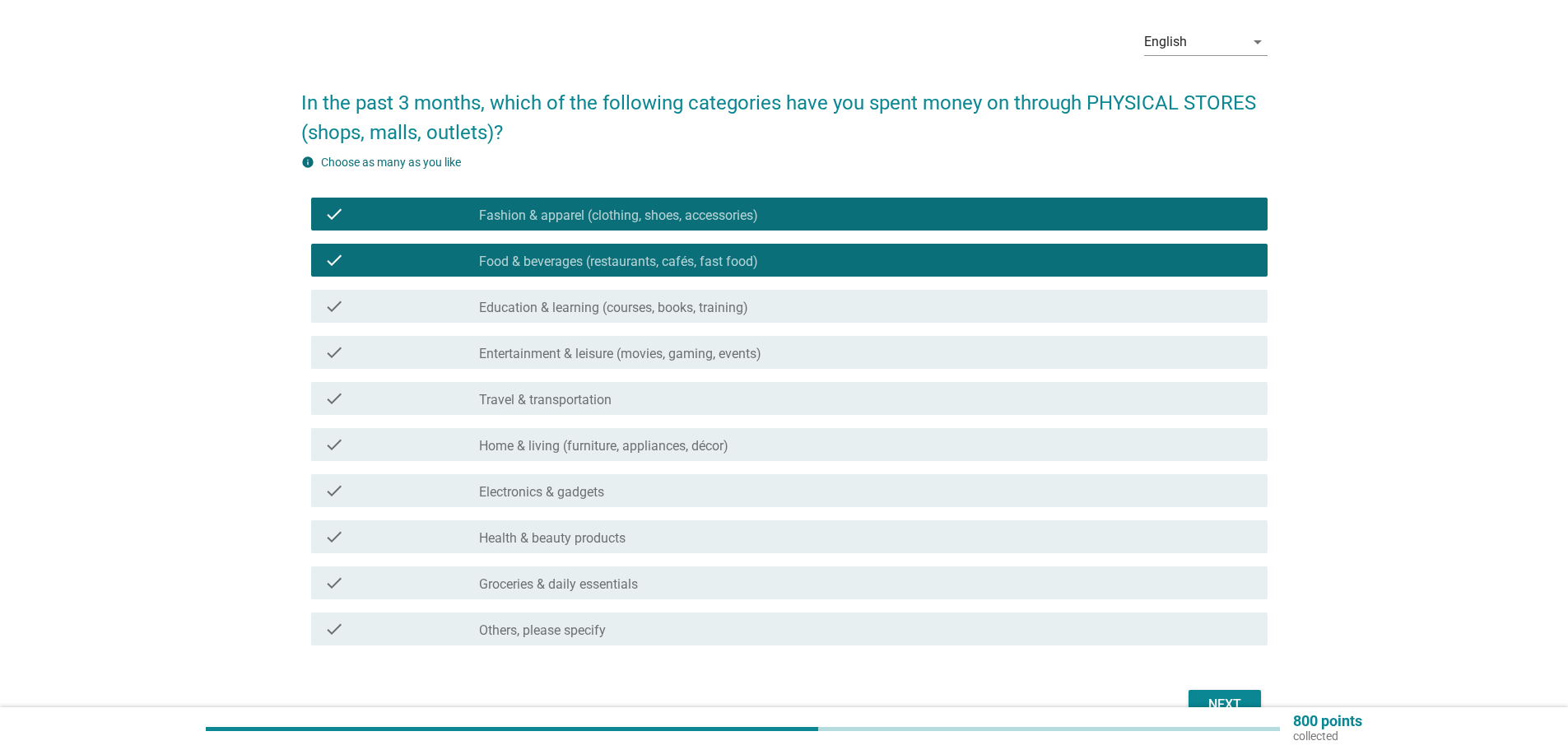
scroll to position [83, 0]
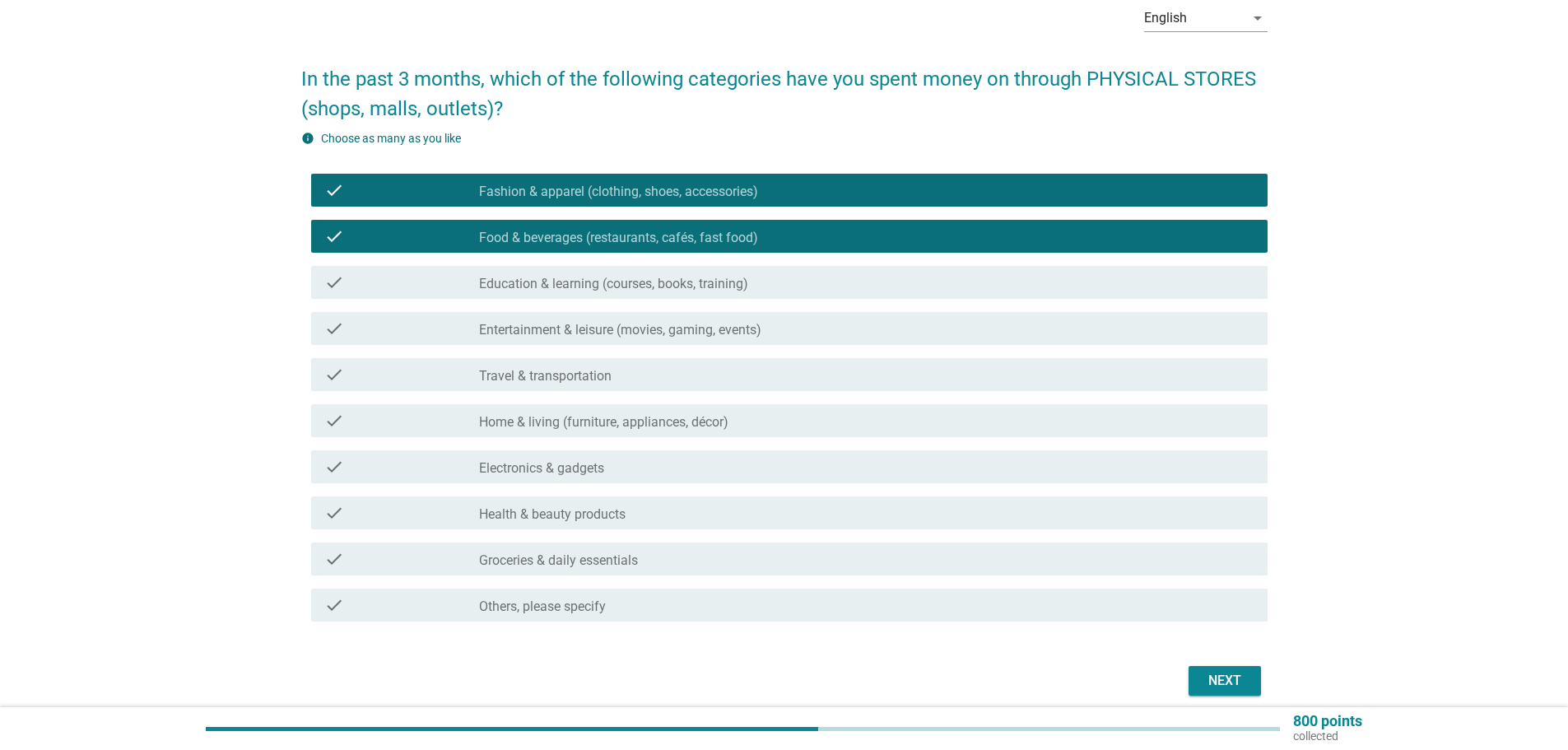
click at [646, 432] on div "check check_box_outline_blank Home & living (furniture, appliances, décor)" at bounding box center [789, 421] width 957 height 33
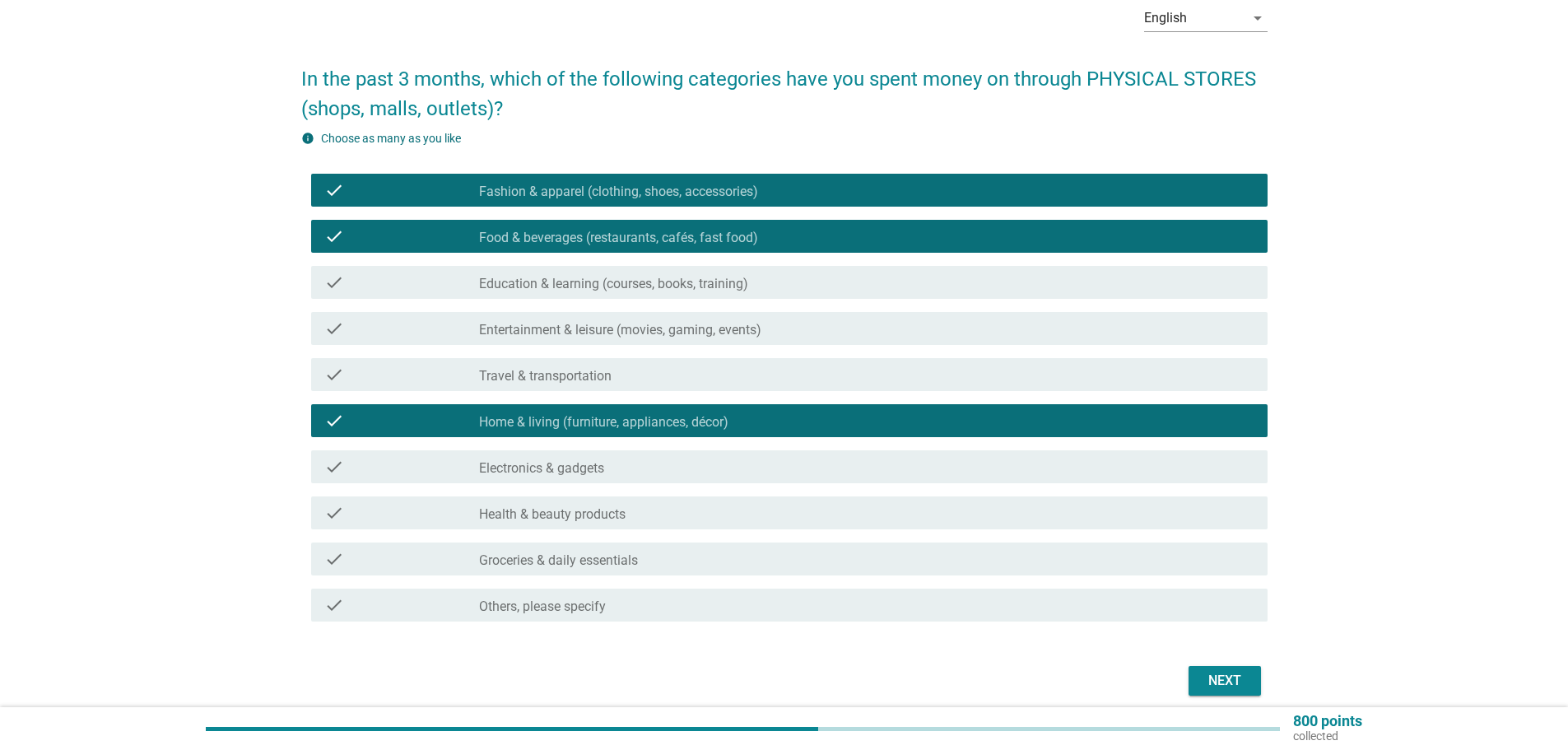
click at [624, 457] on div "check_box_outline_blank Electronics & gadgets" at bounding box center [866, 467] width 775 height 20
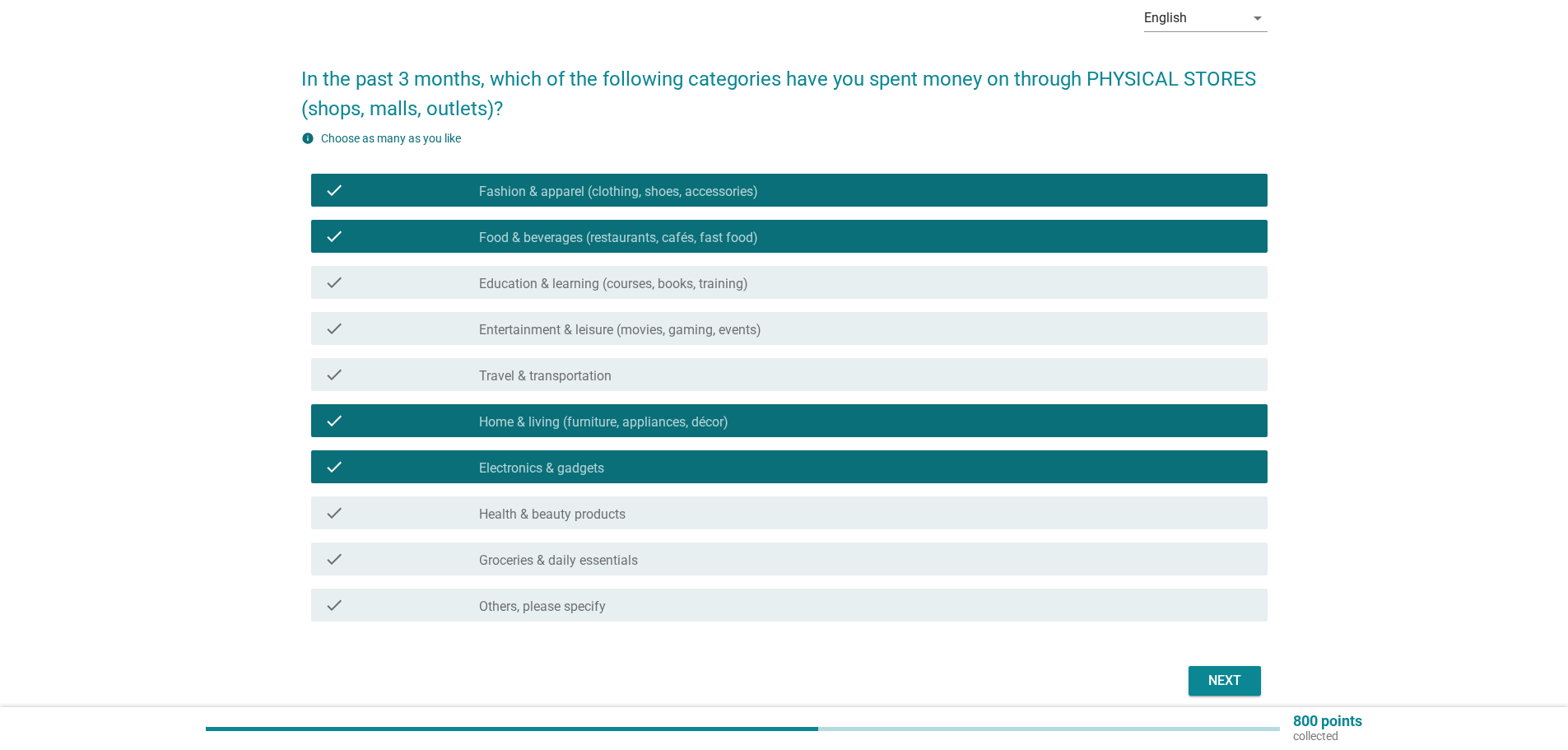
click at [625, 509] on label "Health & beauty products" at bounding box center [552, 515] width 147 height 17
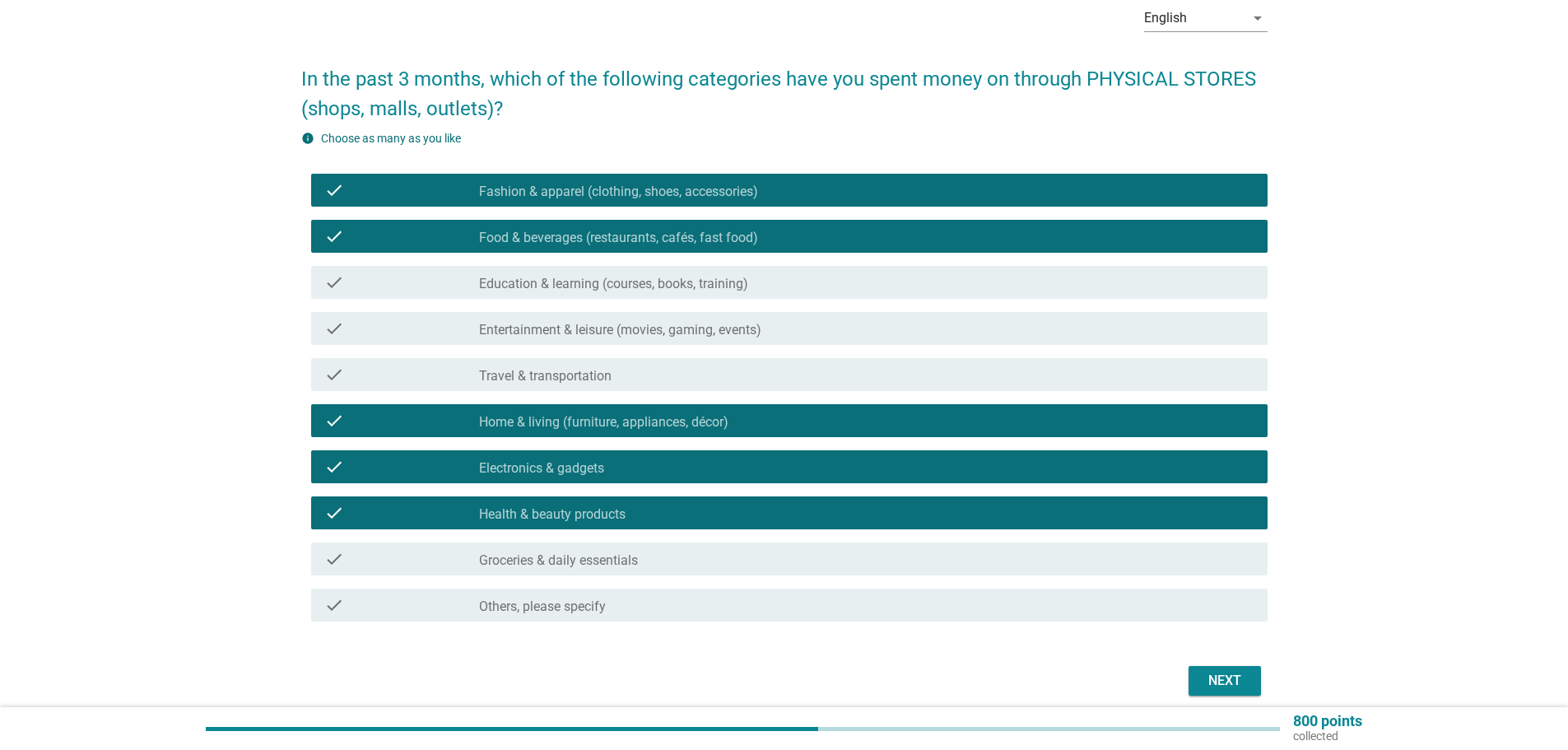
click at [628, 549] on div "check check_box_outline_blank Groceries & daily essentials" at bounding box center [789, 559] width 957 height 33
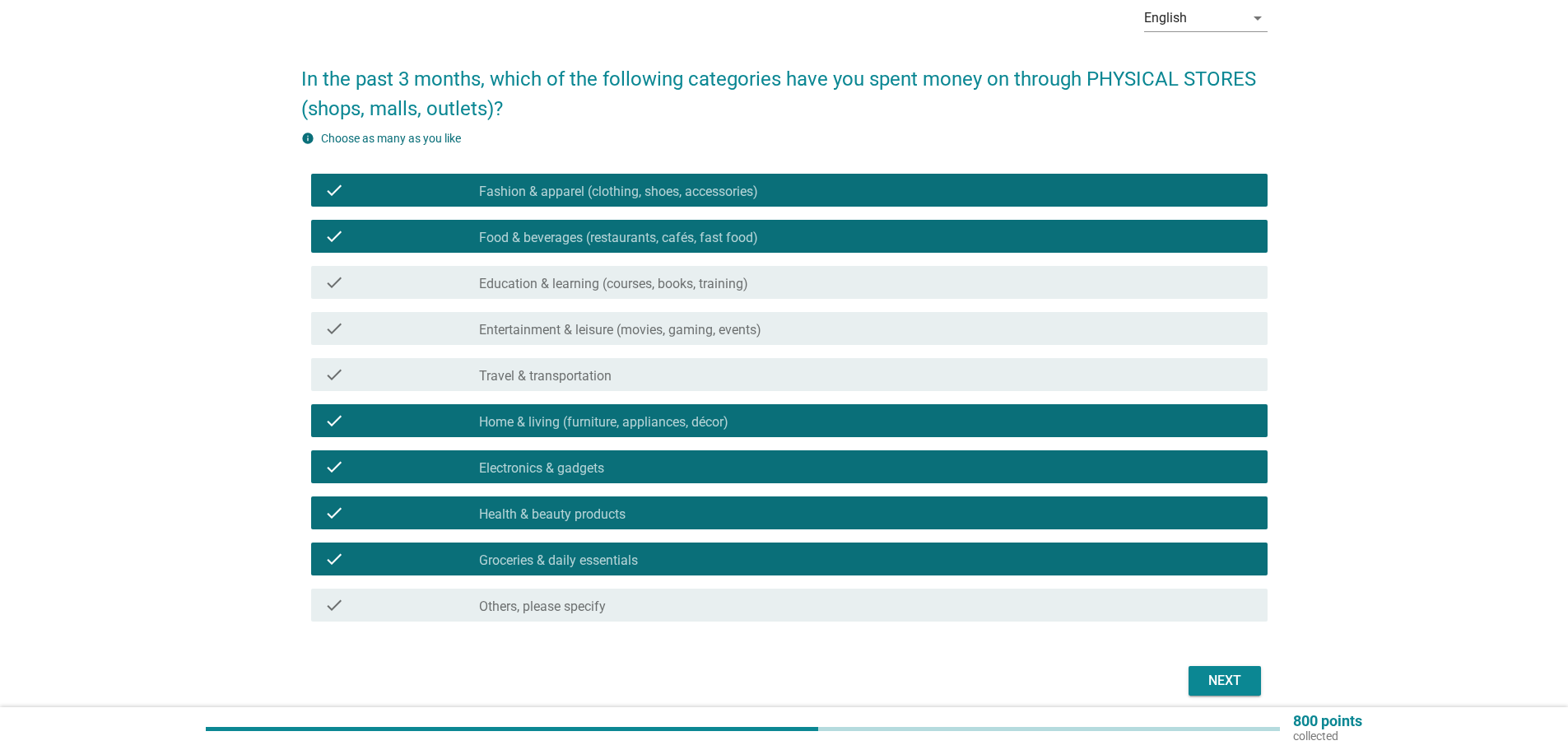
click at [1212, 681] on div "Next" at bounding box center [1225, 680] width 46 height 20
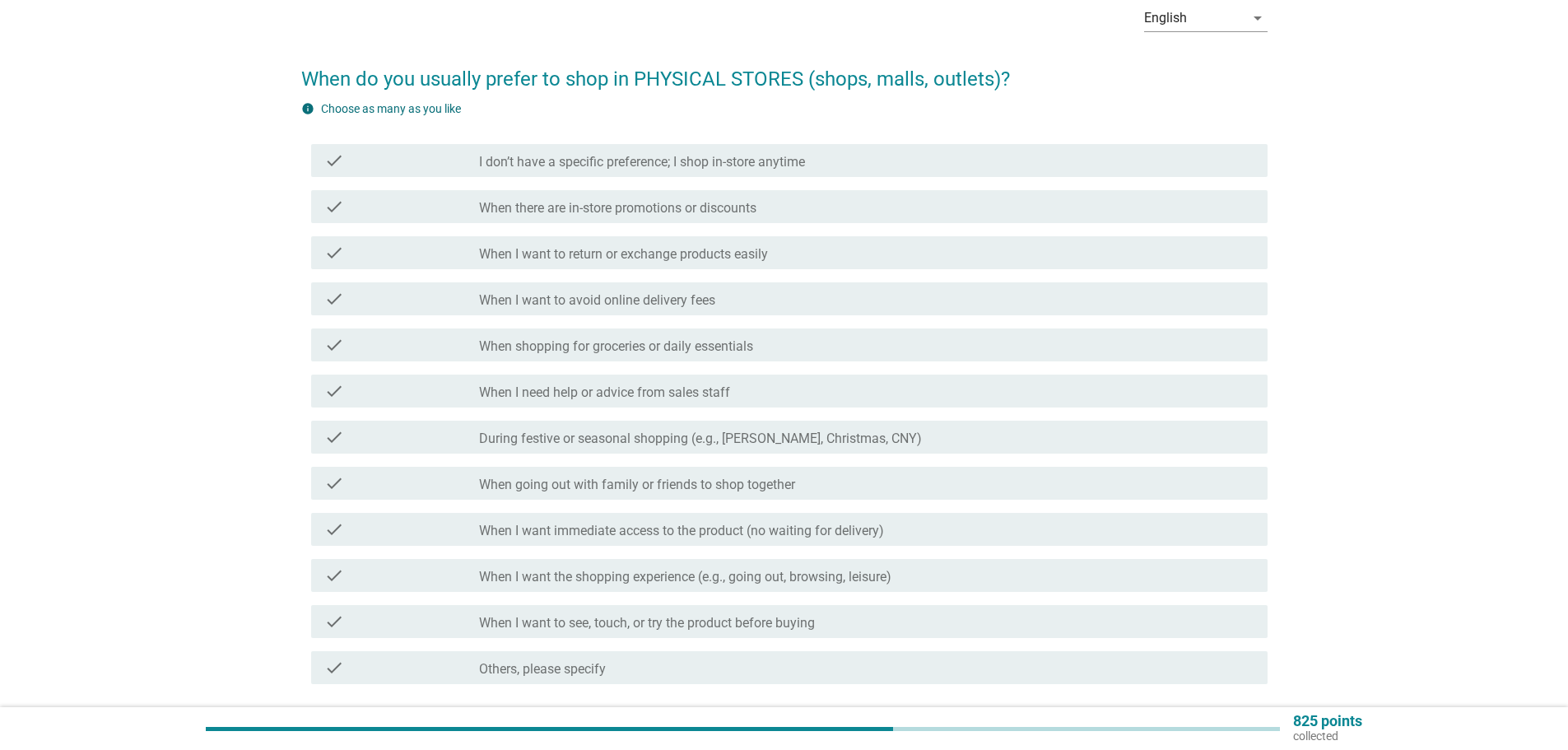
scroll to position [0, 0]
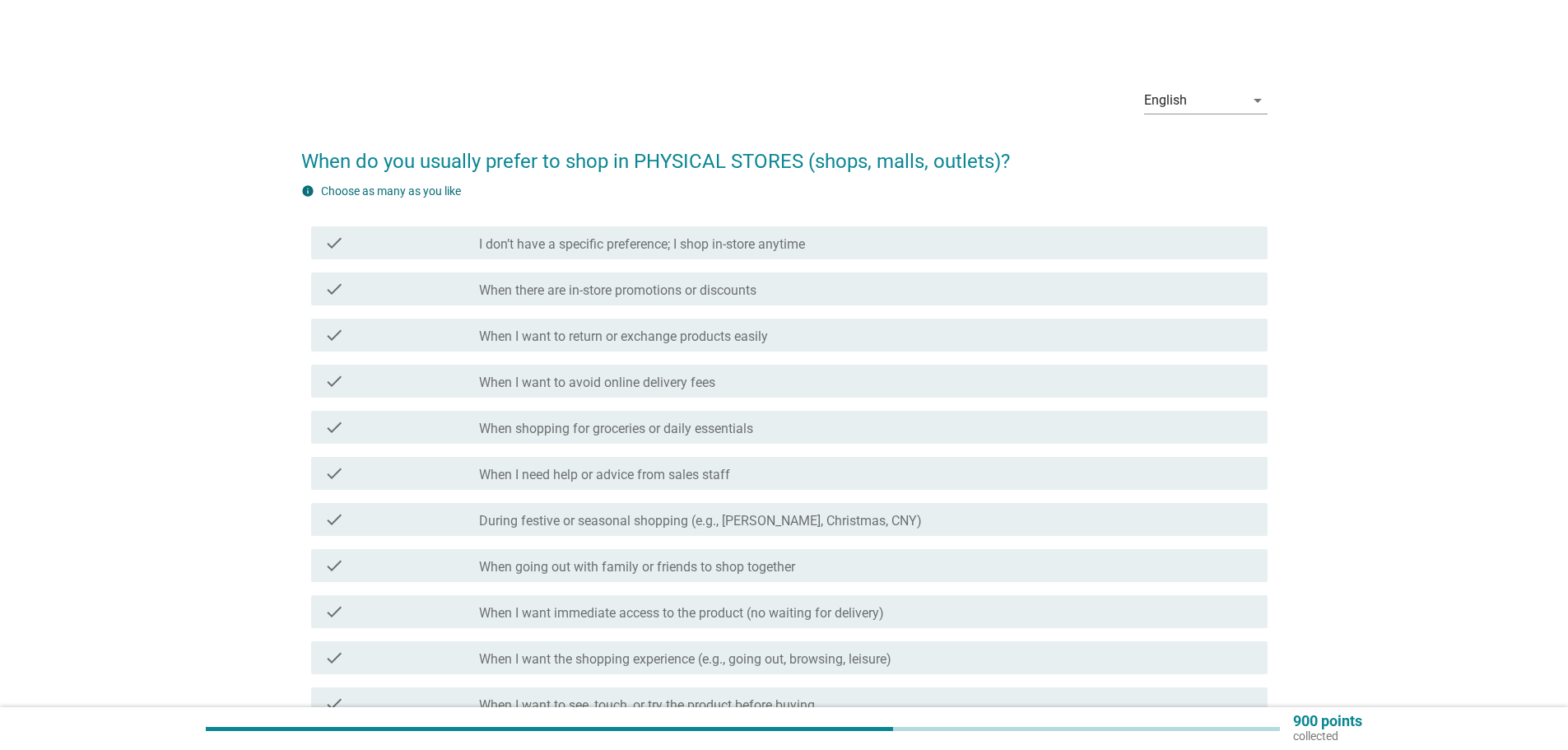
click at [544, 425] on label "When shopping for groceries or daily essentials" at bounding box center [615, 429] width 274 height 17
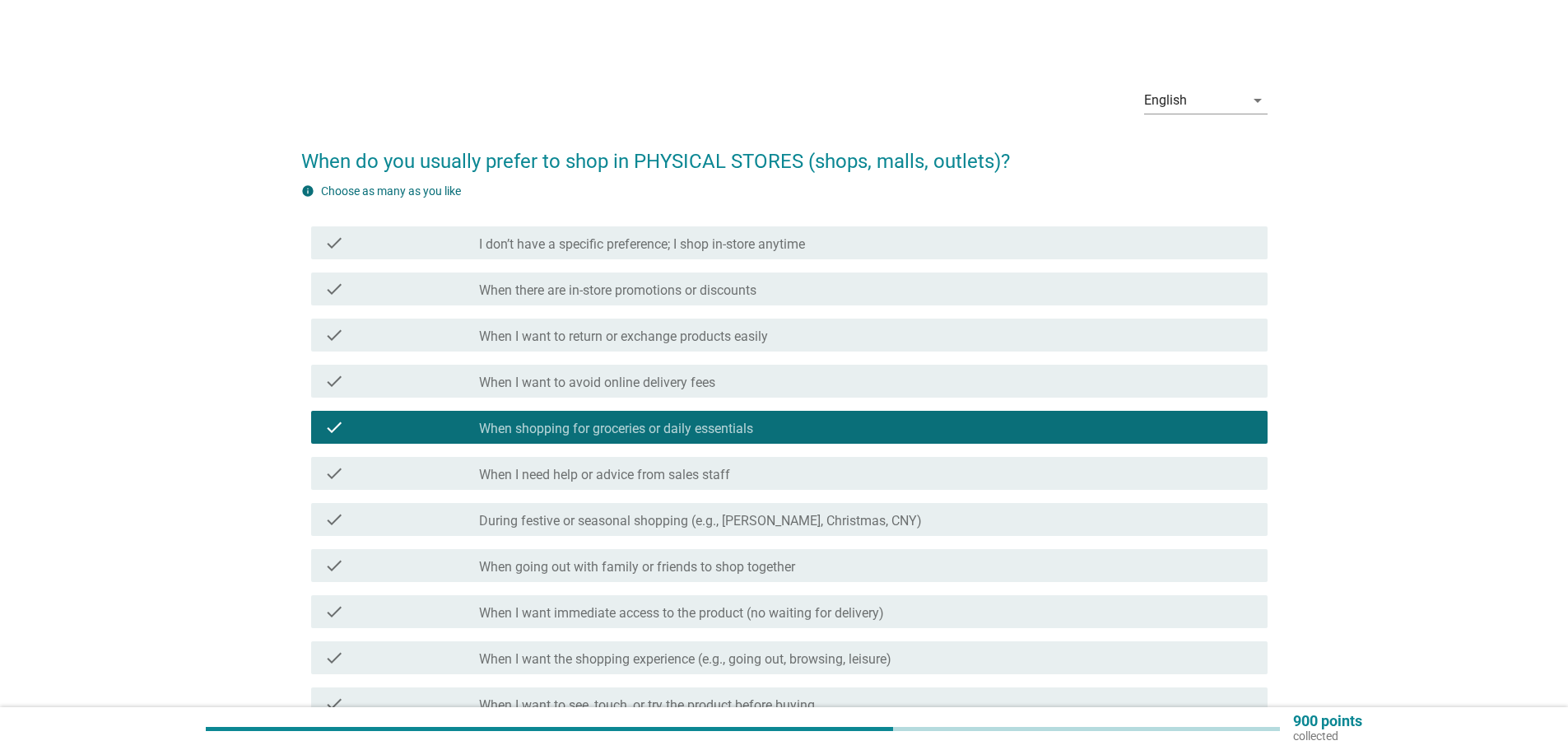
scroll to position [83, 0]
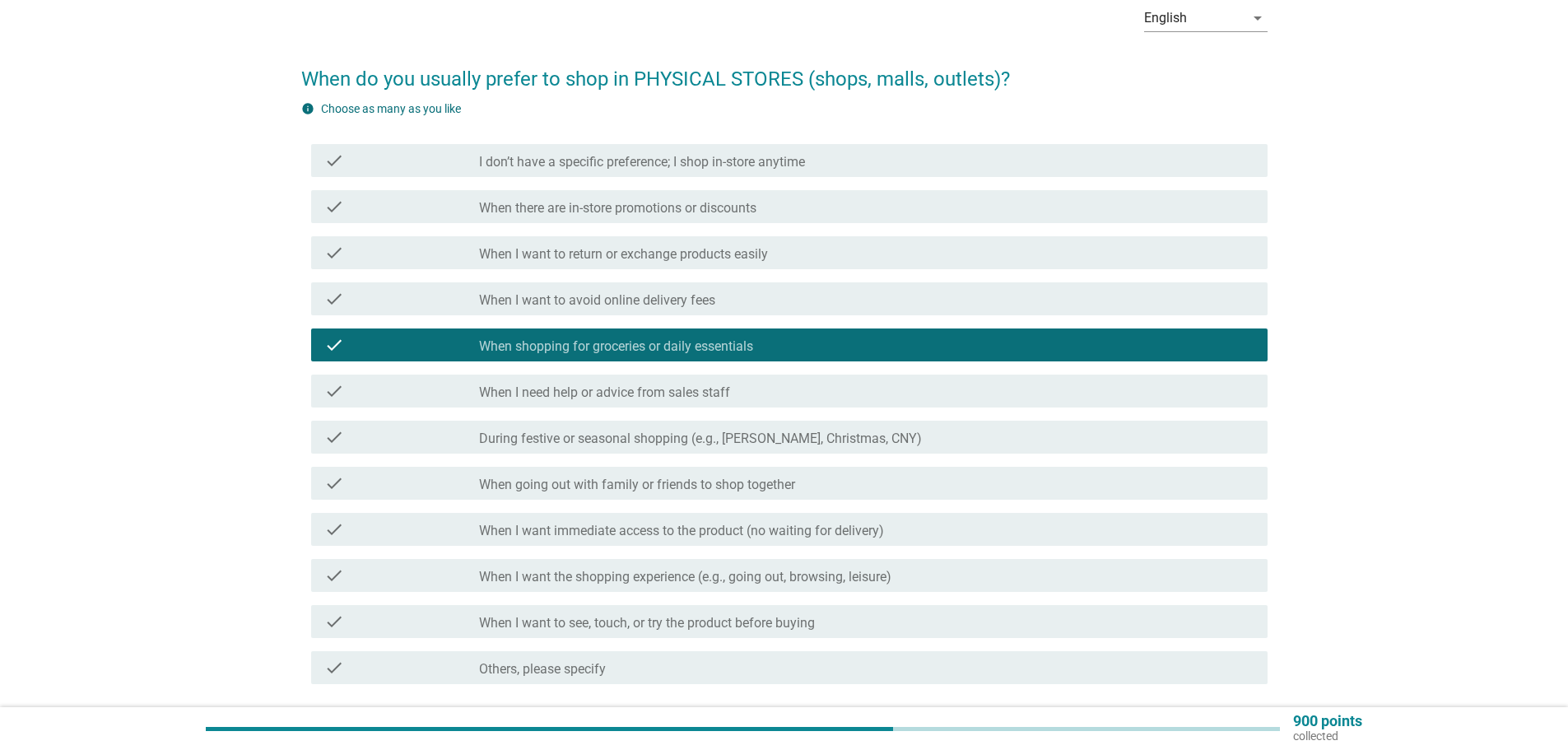
click at [553, 587] on div "check check_box_outline_blank When I want the shopping experience (e.g., going …" at bounding box center [789, 575] width 957 height 33
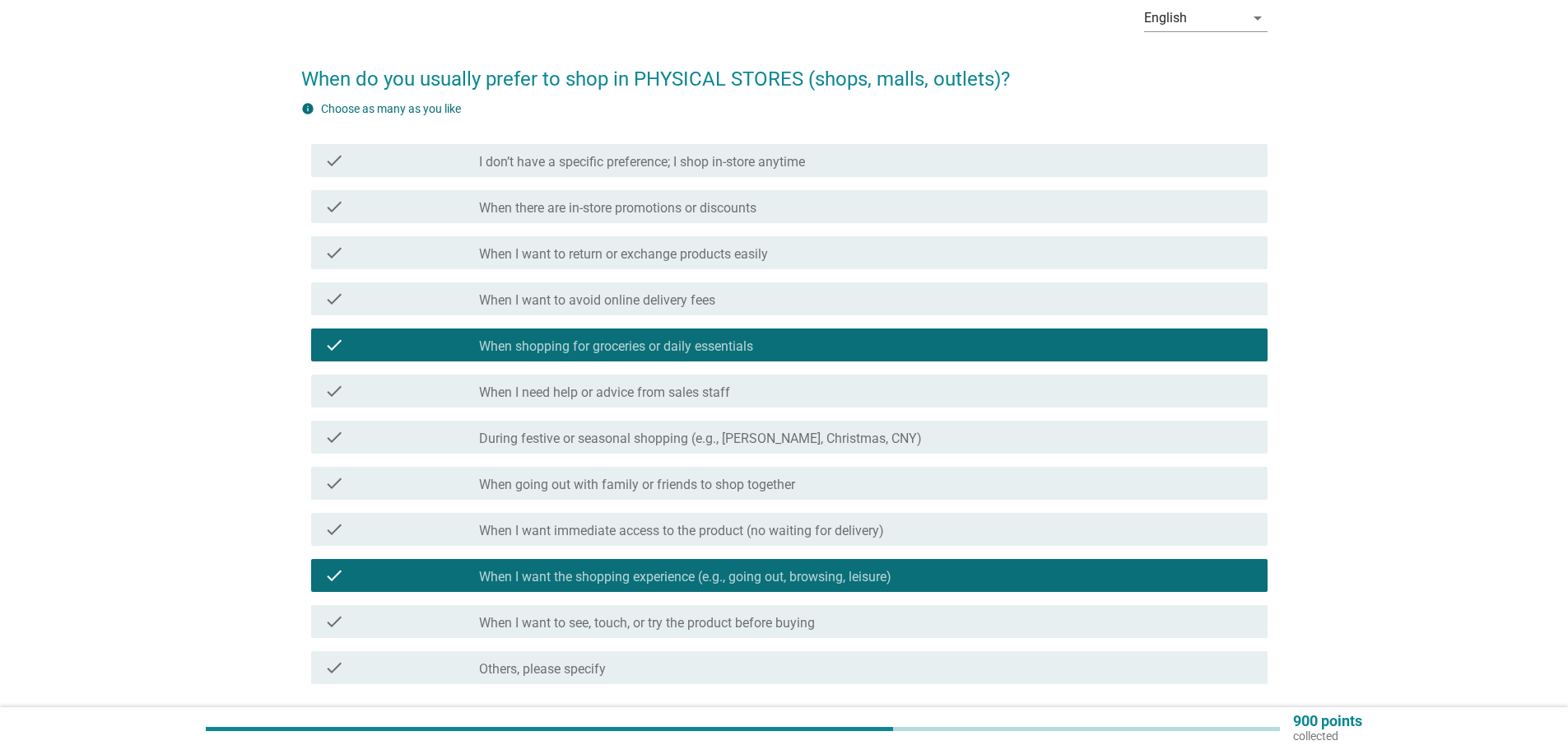
click at [499, 625] on label "When I want to see, touch, or try the product before buying" at bounding box center [646, 624] width 336 height 17
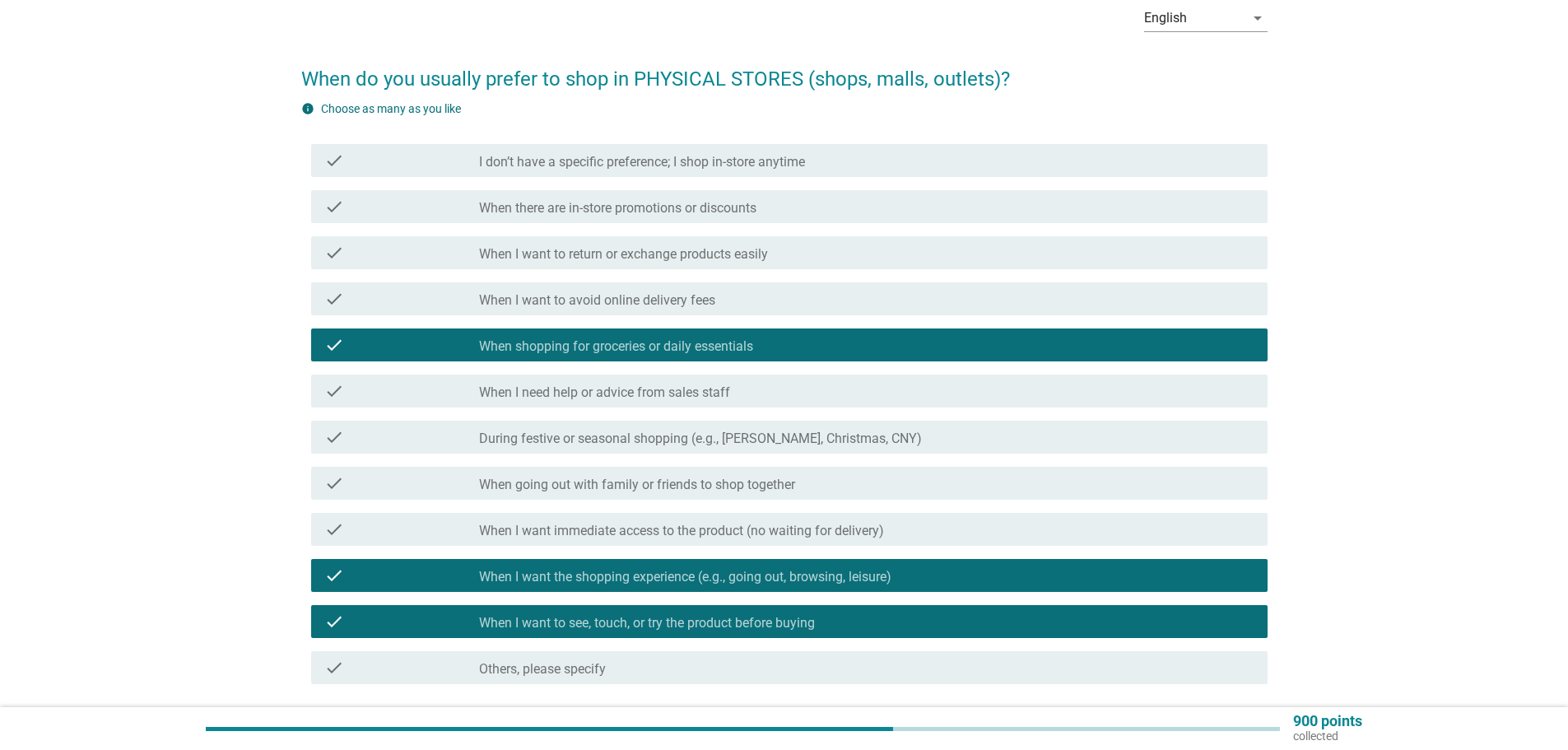
click at [747, 193] on div "check check_box_outline_blank When there are in-store promotions or discounts" at bounding box center [789, 206] width 957 height 33
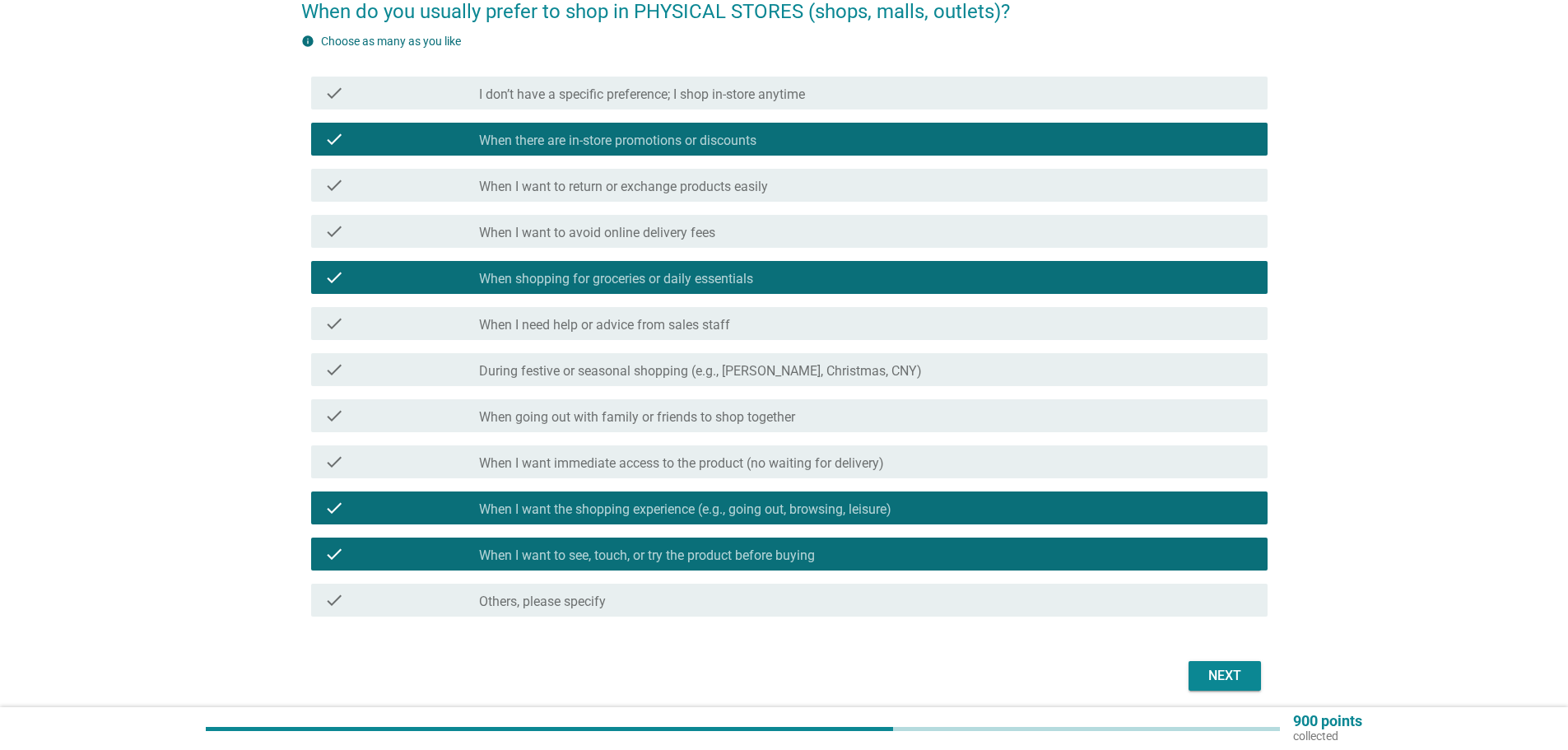
scroll to position [213, 0]
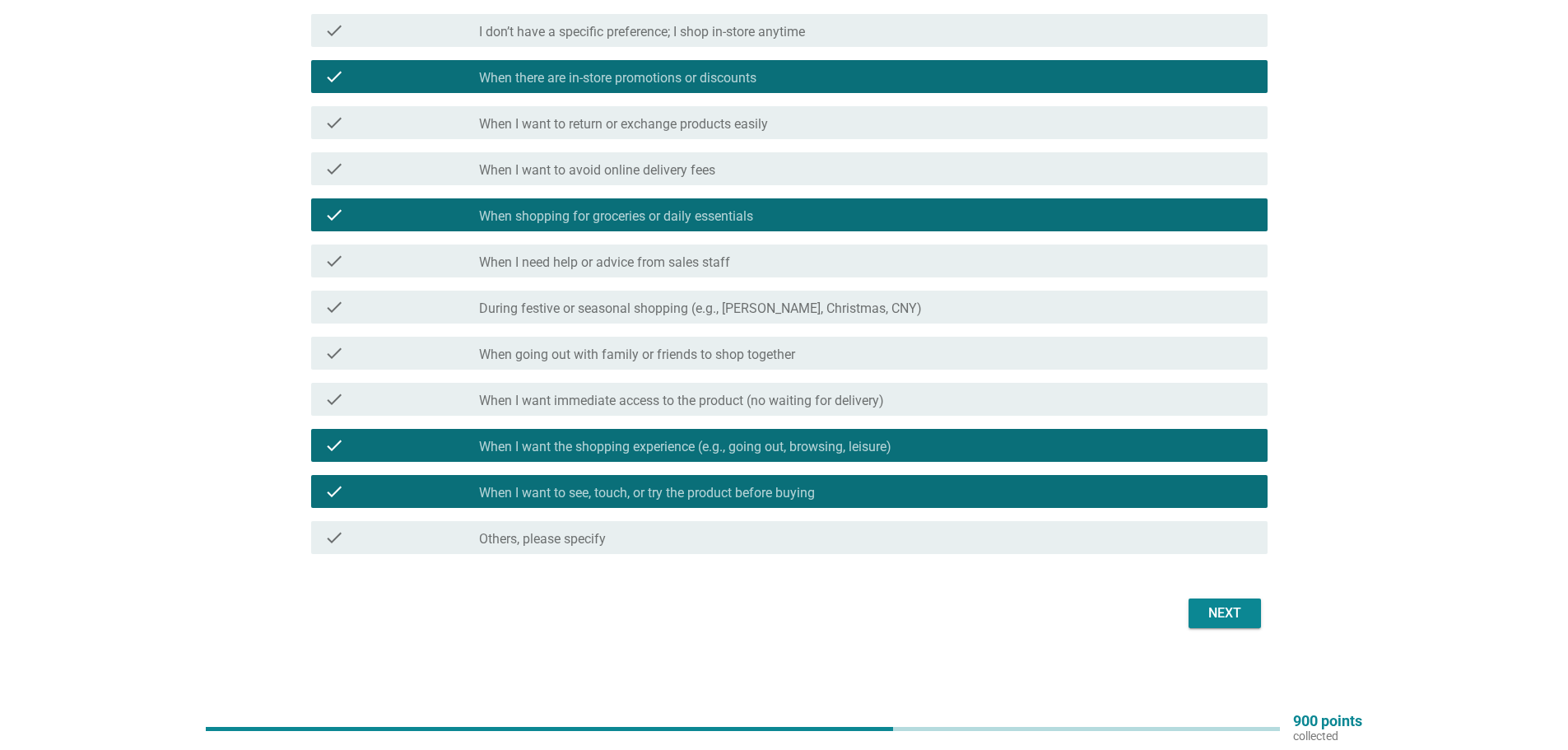
click at [1222, 610] on div "Next" at bounding box center [1225, 613] width 46 height 20
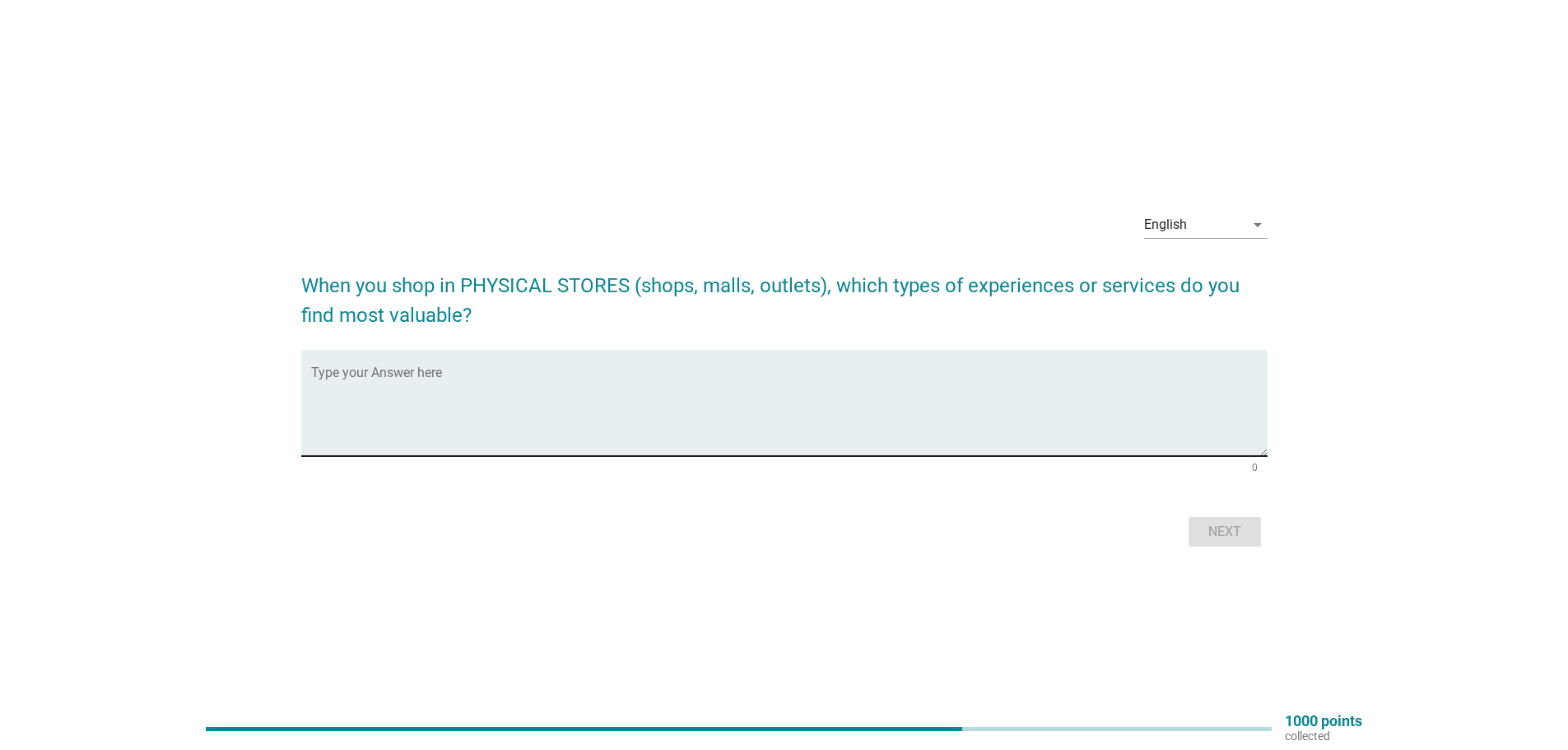
click at [654, 440] on textarea "Type your Answer here" at bounding box center [789, 413] width 957 height 87
type textarea "everise supermarket"
click at [1249, 538] on button "Next" at bounding box center [1225, 533] width 72 height 30
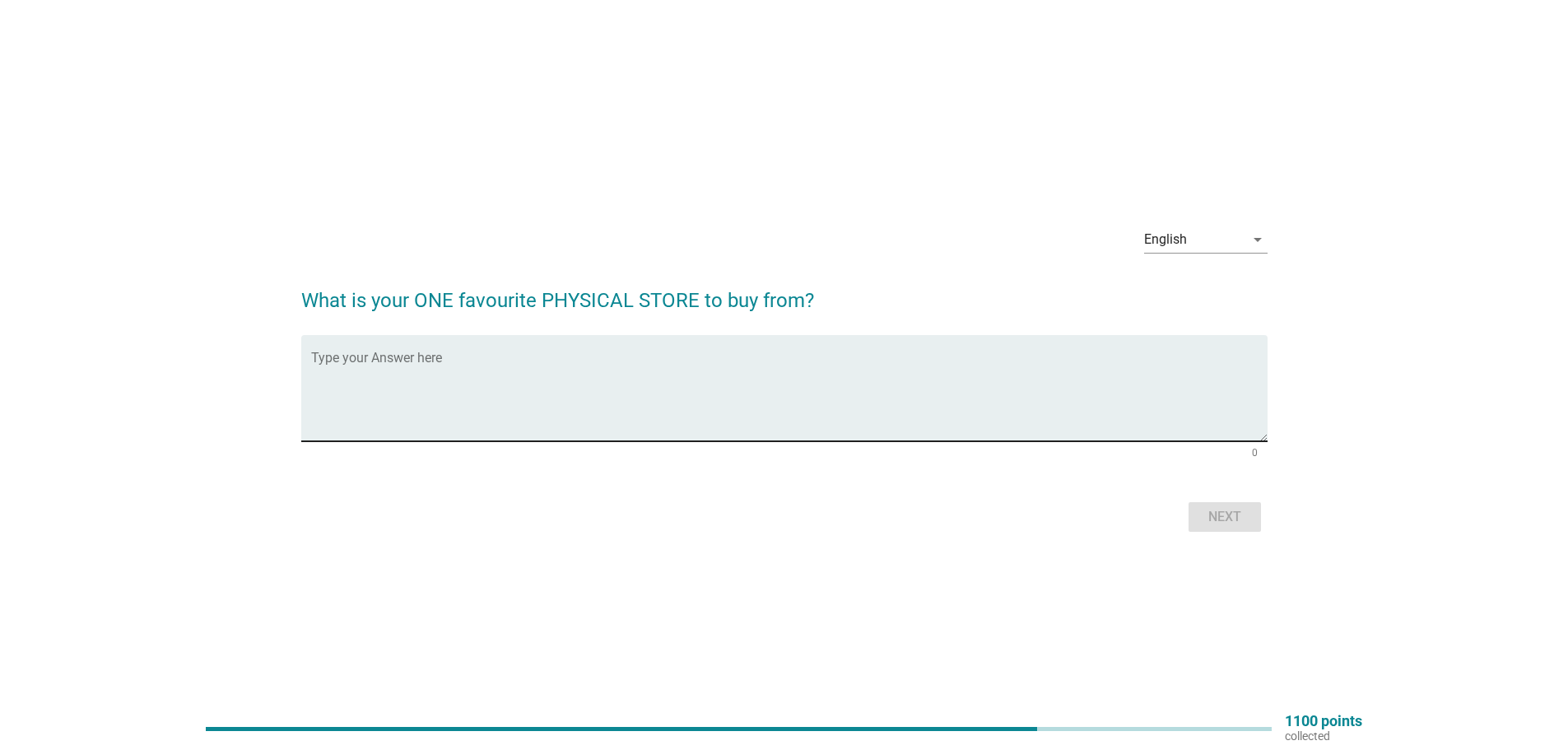
click at [678, 416] on textarea "Type your Answer here" at bounding box center [789, 398] width 957 height 87
type textarea "everise supermarket"
click at [1222, 512] on div "Next" at bounding box center [1225, 517] width 46 height 20
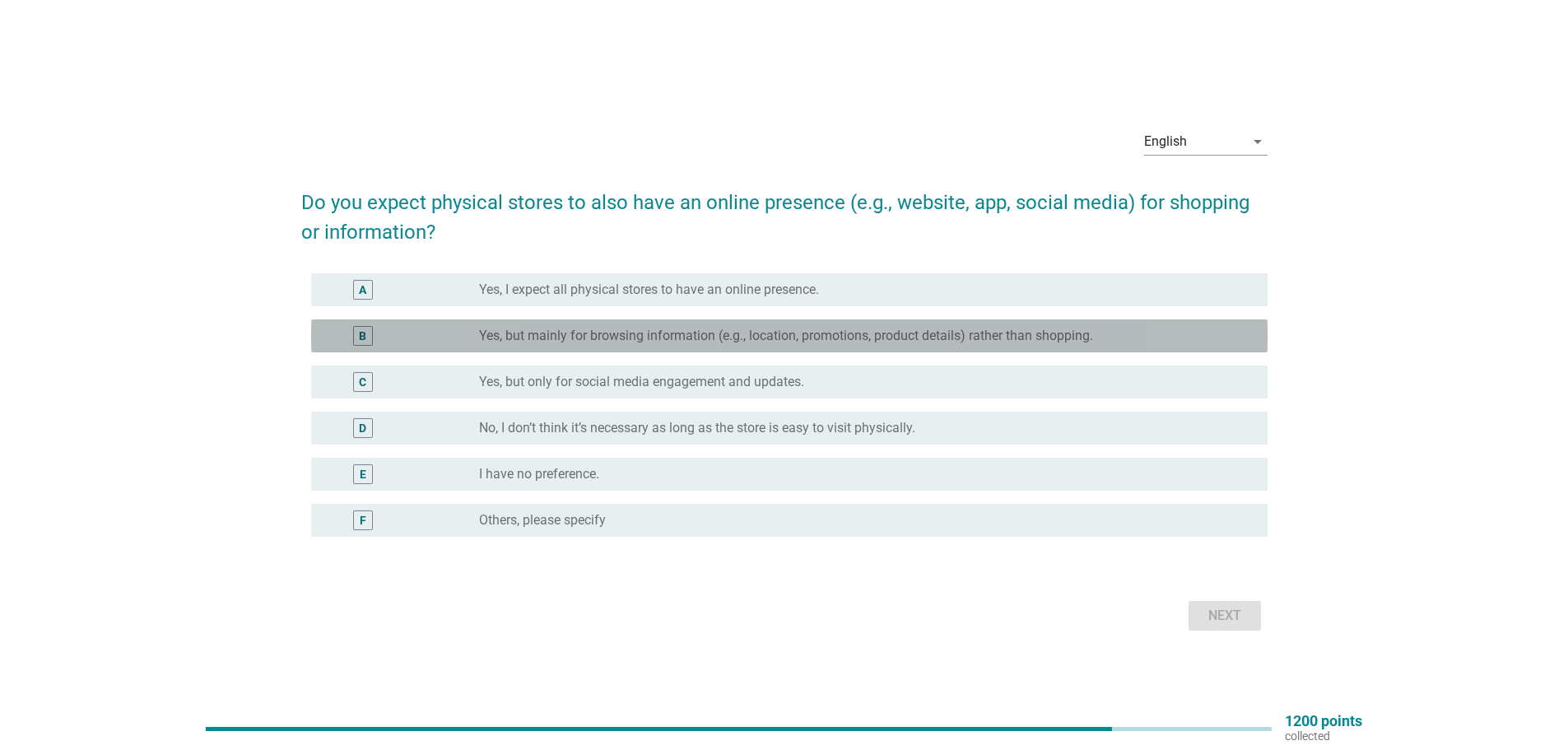
click at [739, 337] on label "Yes, but mainly for browsing information (e.g., location, promotions, product d…" at bounding box center [785, 336] width 614 height 17
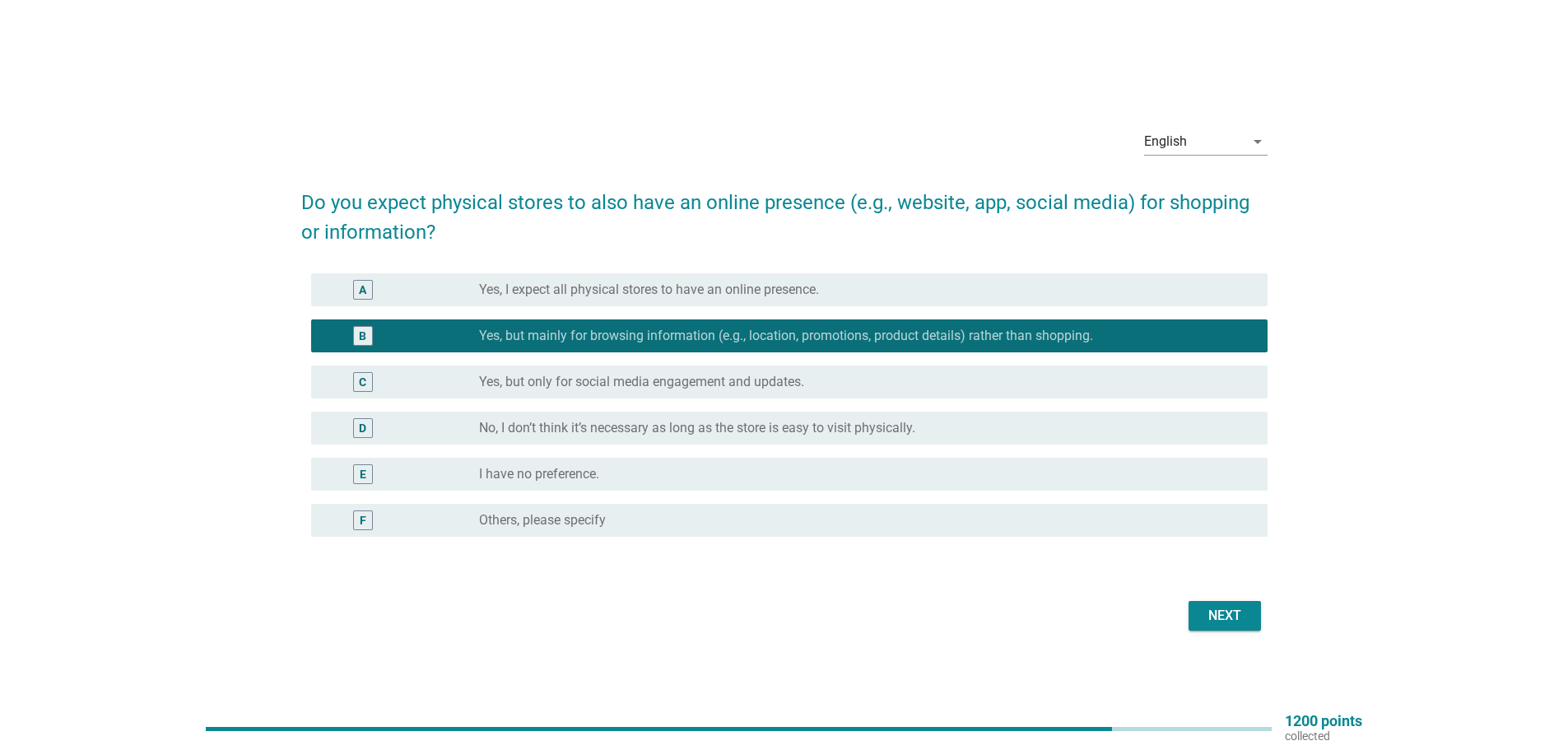
click at [1228, 616] on div "Next" at bounding box center [1225, 615] width 46 height 20
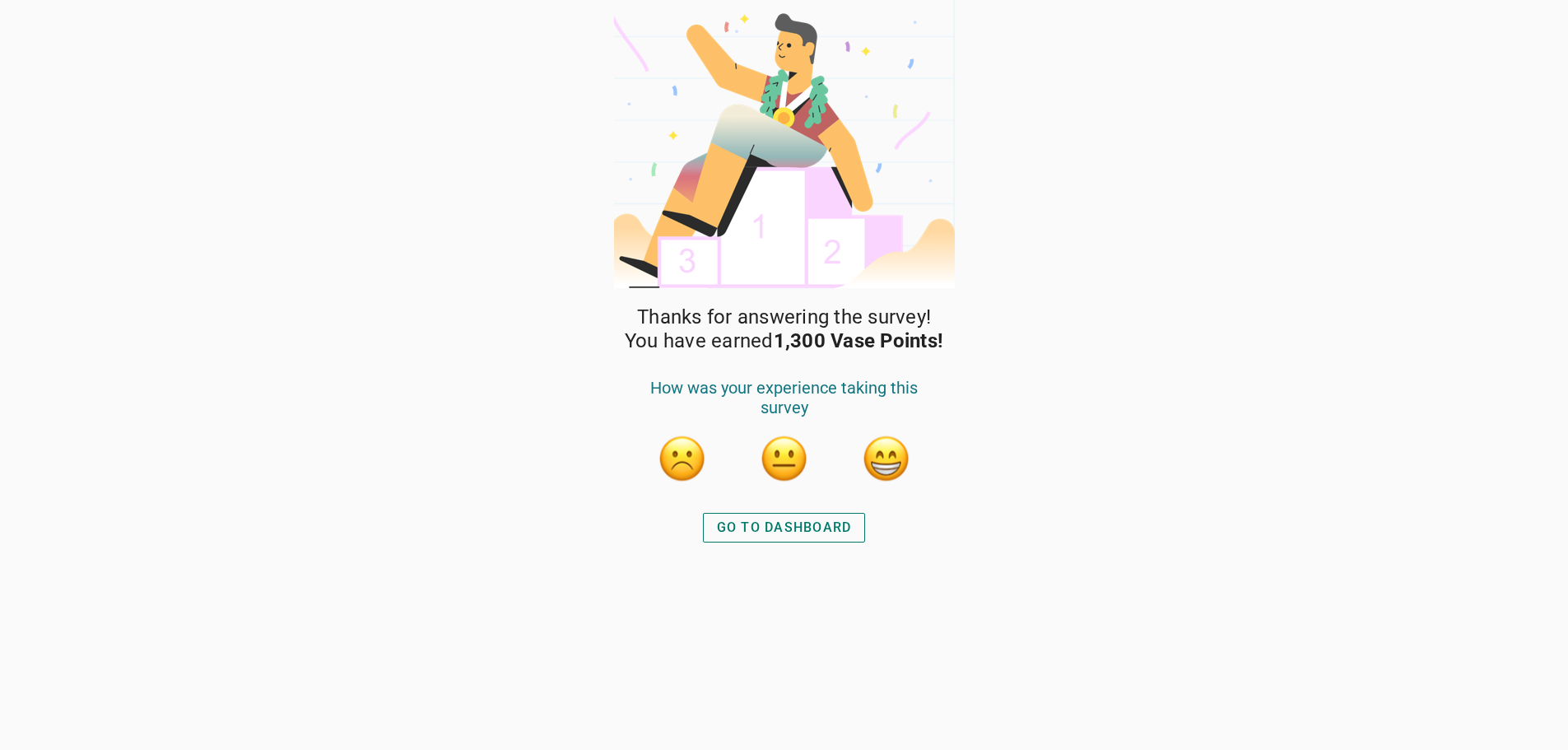
click at [784, 531] on div "GO TO DASHBOARD" at bounding box center [784, 527] width 135 height 20
